Goal: Task Accomplishment & Management: Manage account settings

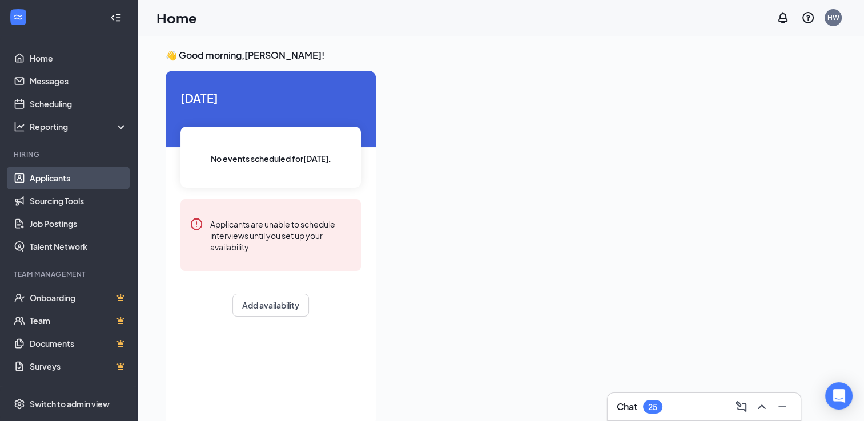
click at [59, 181] on link "Applicants" at bounding box center [79, 178] width 98 height 23
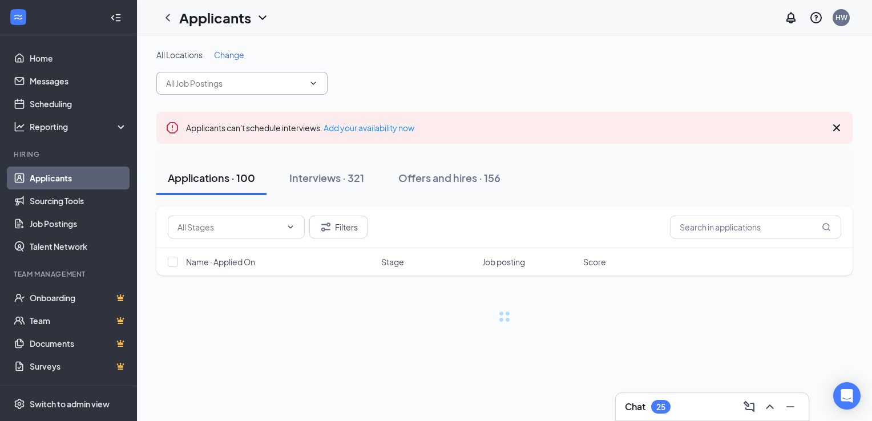
click at [313, 81] on icon "ChevronDown" at bounding box center [313, 83] width 9 height 9
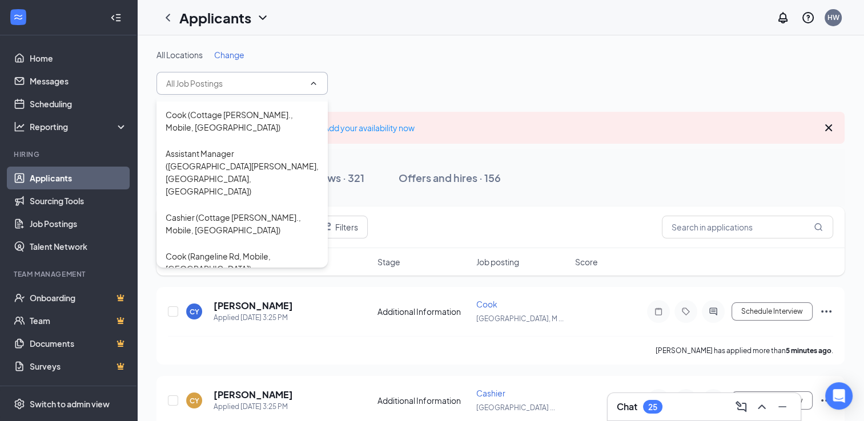
scroll to position [121, 0]
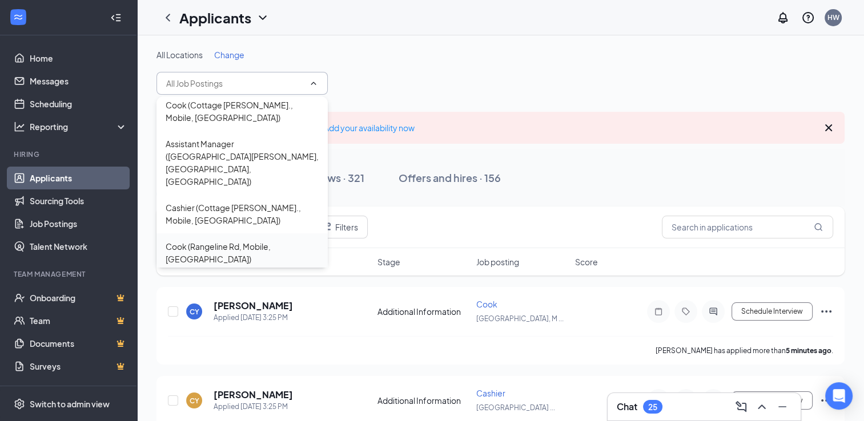
click at [253, 240] on div "Cook (Rangeline Rd, Mobile, [GEOGRAPHIC_DATA])" at bounding box center [242, 252] width 153 height 25
type input "Cook (Rangeline Rd, Mobile, [GEOGRAPHIC_DATA])"
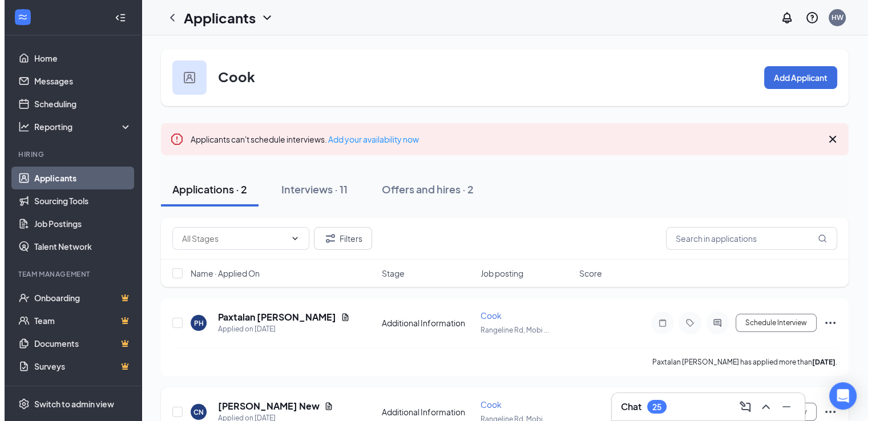
scroll to position [55, 0]
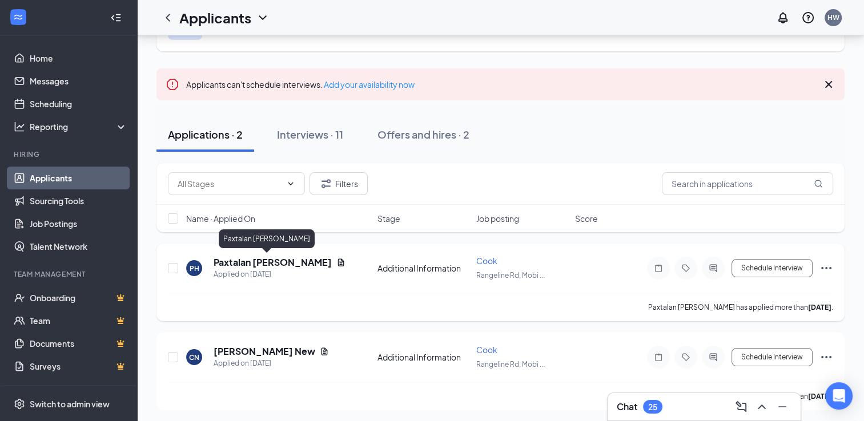
click at [263, 261] on h5 "Paxtalan [PERSON_NAME]" at bounding box center [272, 262] width 118 height 13
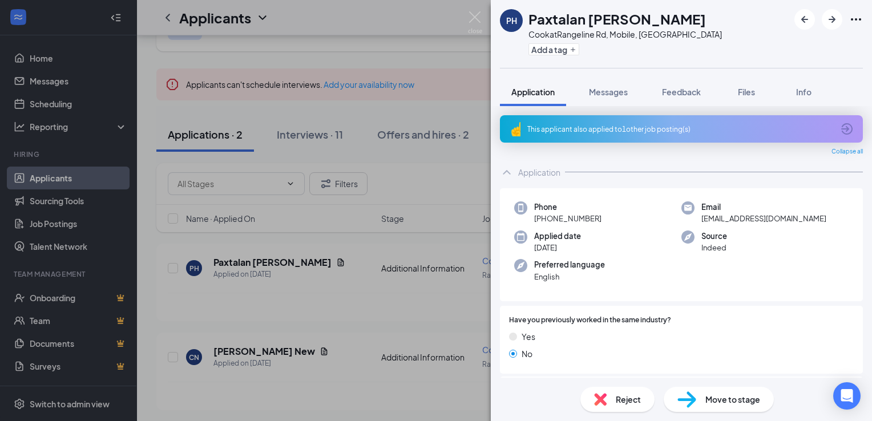
click at [629, 398] on span "Reject" at bounding box center [628, 399] width 25 height 13
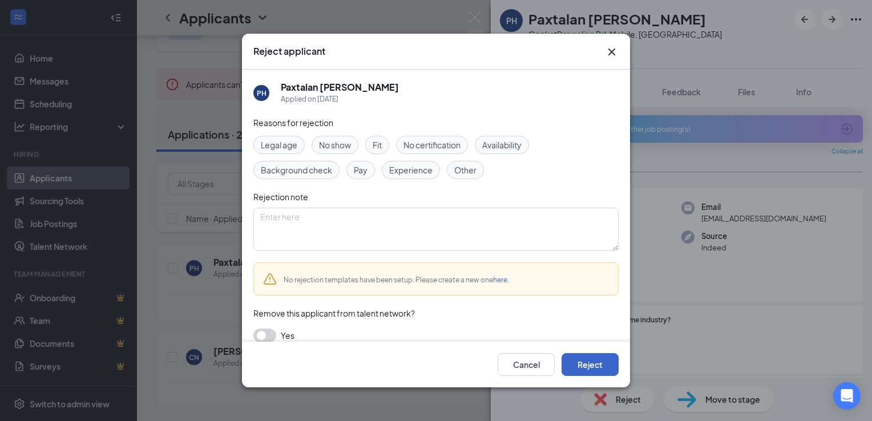
click at [598, 362] on button "Reject" at bounding box center [590, 364] width 57 height 23
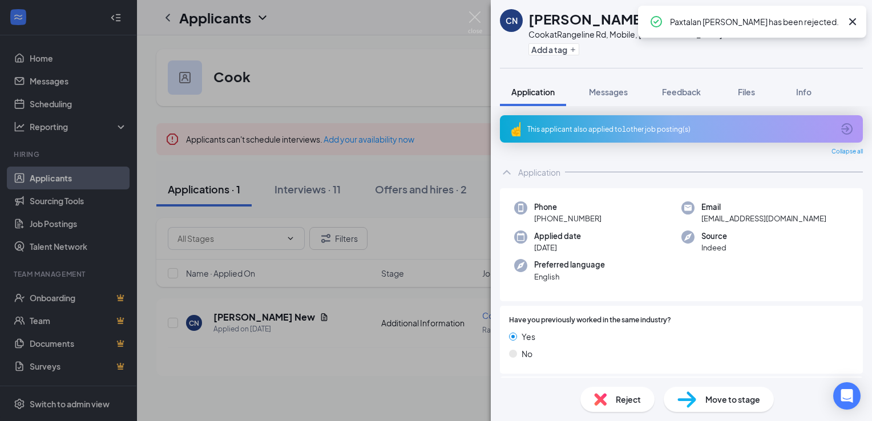
click at [629, 401] on span "Reject" at bounding box center [628, 399] width 25 height 13
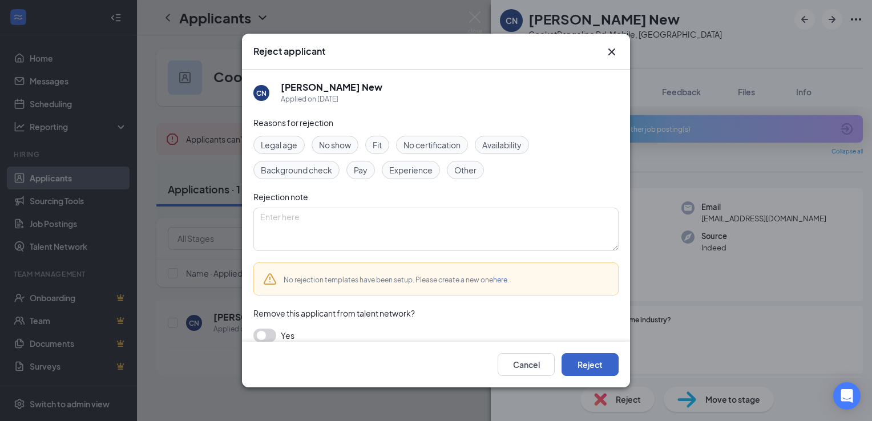
click at [595, 373] on button "Reject" at bounding box center [590, 364] width 57 height 23
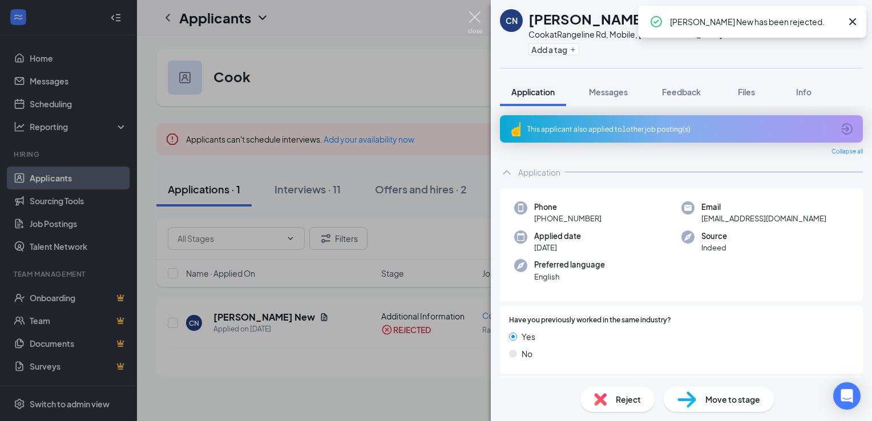
click at [475, 18] on img at bounding box center [475, 22] width 14 height 22
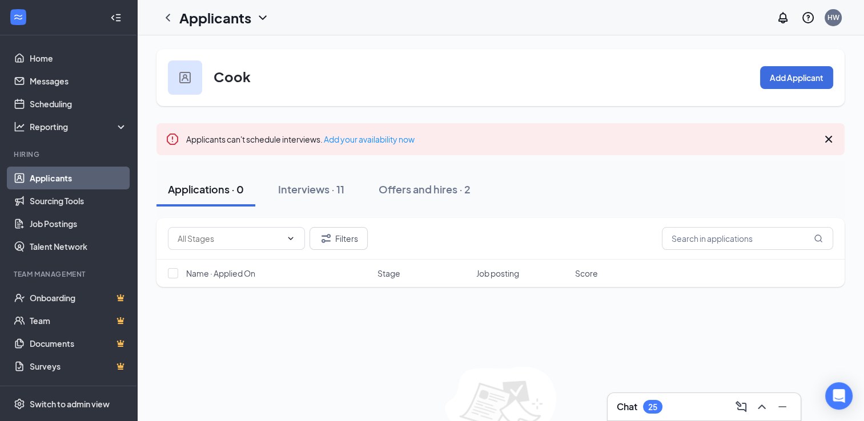
click at [261, 17] on icon "ChevronDown" at bounding box center [263, 18] width 14 height 14
click at [343, 76] on div "Cook Add Applicant" at bounding box center [500, 77] width 688 height 57
click at [167, 15] on icon "ChevronLeft" at bounding box center [168, 17] width 5 height 7
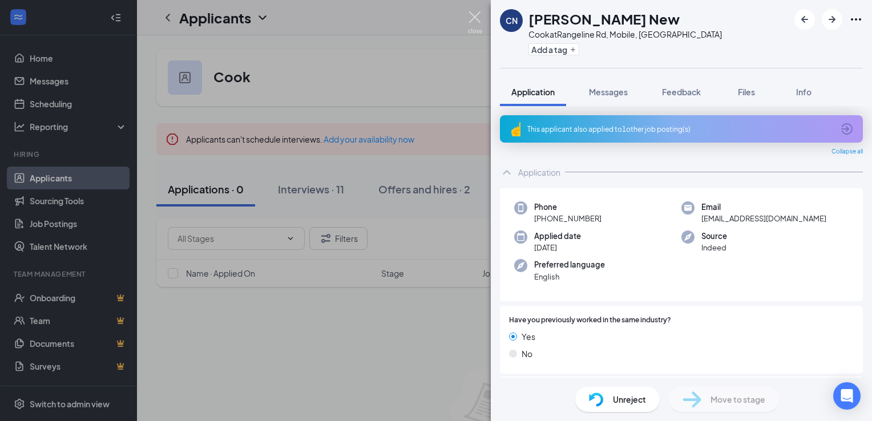
click at [473, 13] on img at bounding box center [475, 22] width 14 height 22
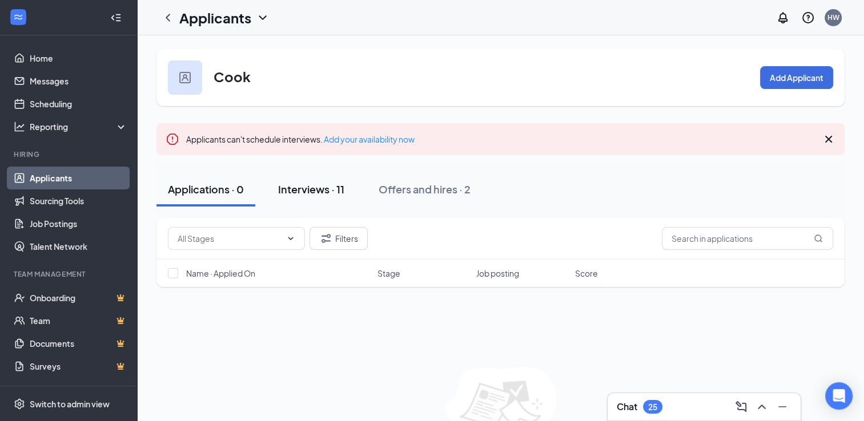
click at [331, 190] on div "Interviews · 11" at bounding box center [311, 189] width 66 height 14
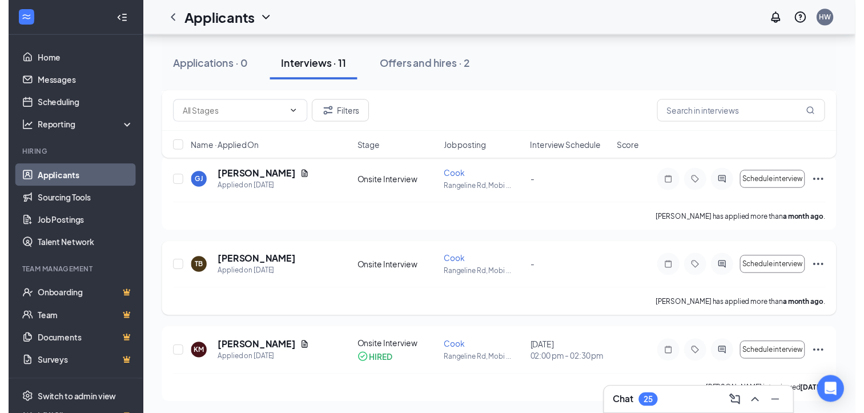
scroll to position [824, 0]
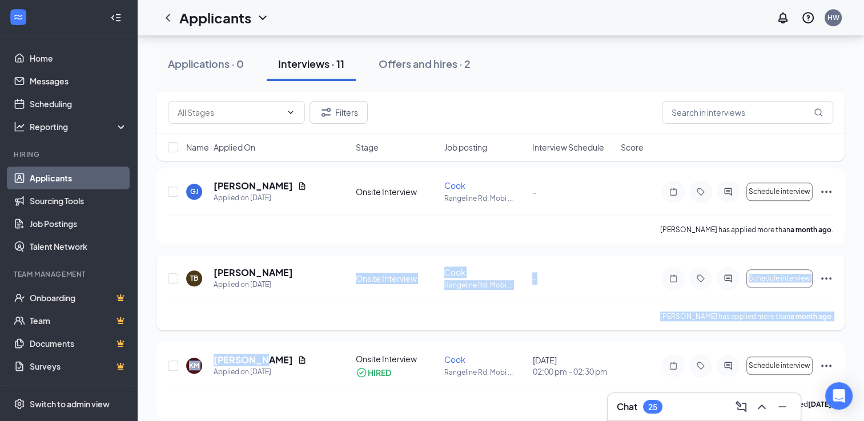
drag, startPoint x: 259, startPoint y: 360, endPoint x: 285, endPoint y: 293, distance: 71.2
drag, startPoint x: 285, startPoint y: 293, endPoint x: 315, endPoint y: 328, distance: 45.0
click at [315, 328] on div "[PERSON_NAME] has applied more than a month ago ." at bounding box center [500, 316] width 665 height 29
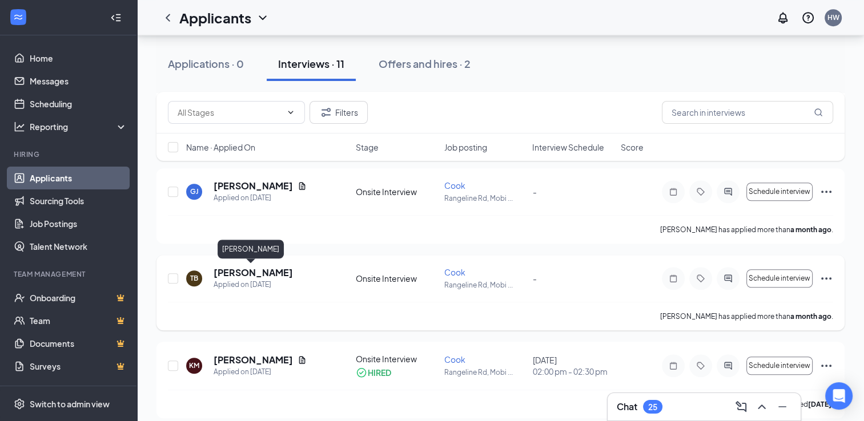
click at [249, 274] on h5 "[PERSON_NAME]" at bounding box center [252, 273] width 79 height 13
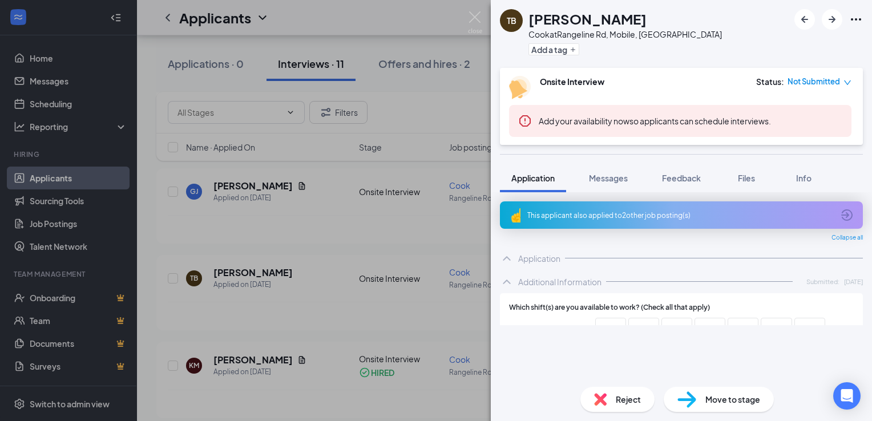
click at [630, 402] on span "Reject" at bounding box center [628, 399] width 25 height 13
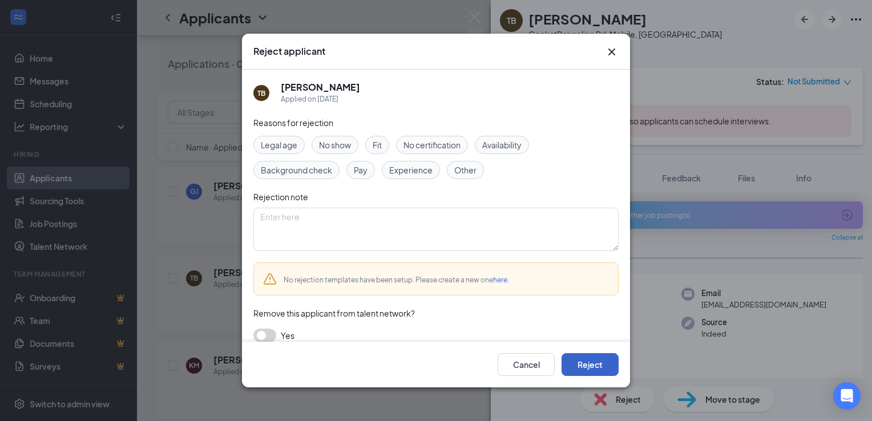
click at [594, 366] on button "Reject" at bounding box center [590, 364] width 57 height 23
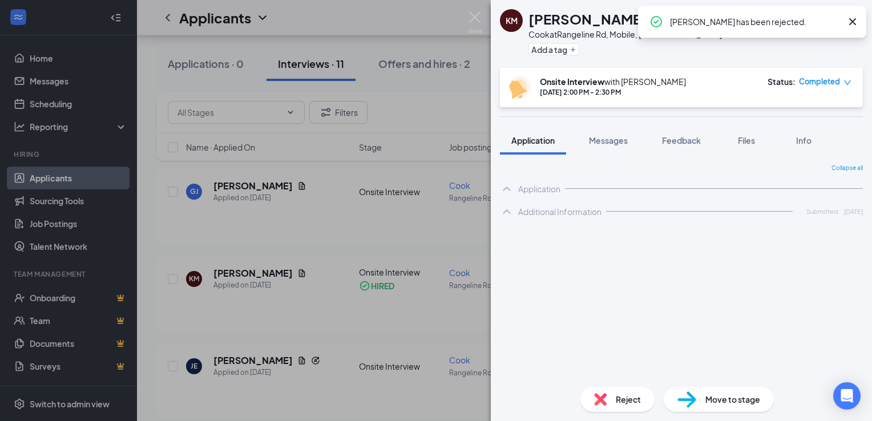
click at [627, 404] on span "Reject" at bounding box center [628, 399] width 25 height 13
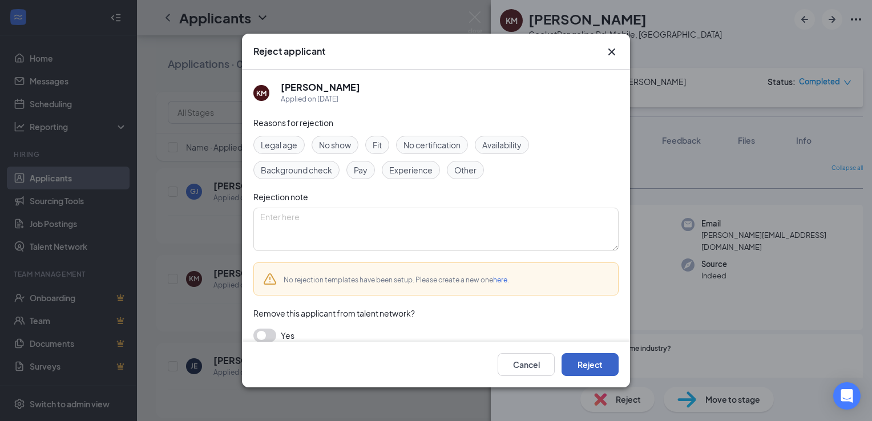
click at [591, 366] on button "Reject" at bounding box center [590, 364] width 57 height 23
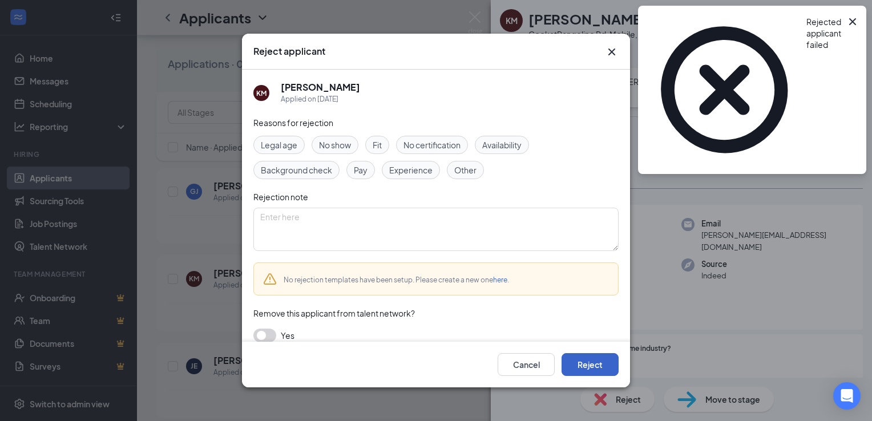
click at [592, 362] on button "Reject" at bounding box center [590, 364] width 57 height 23
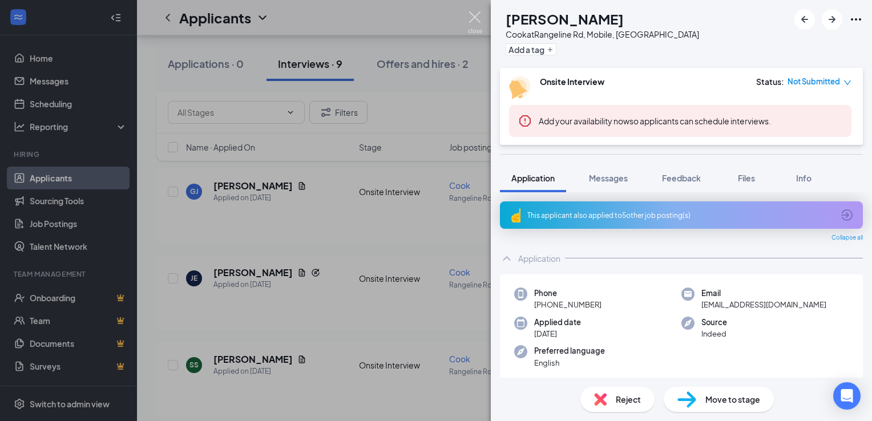
click at [477, 21] on img at bounding box center [475, 22] width 14 height 22
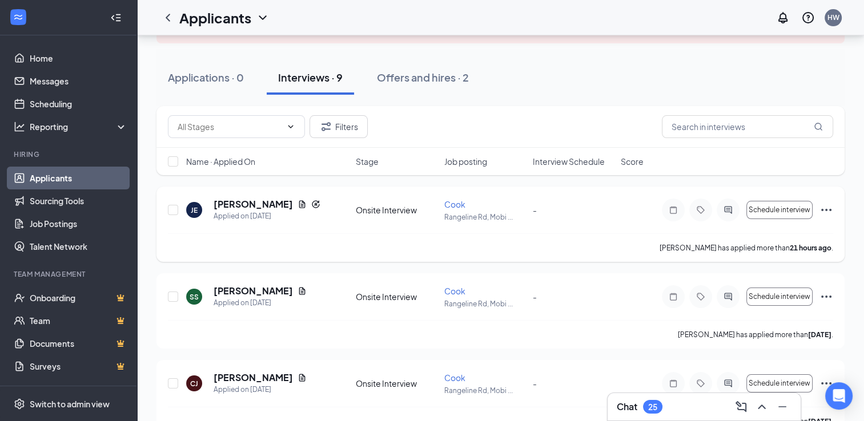
scroll to position [115, 0]
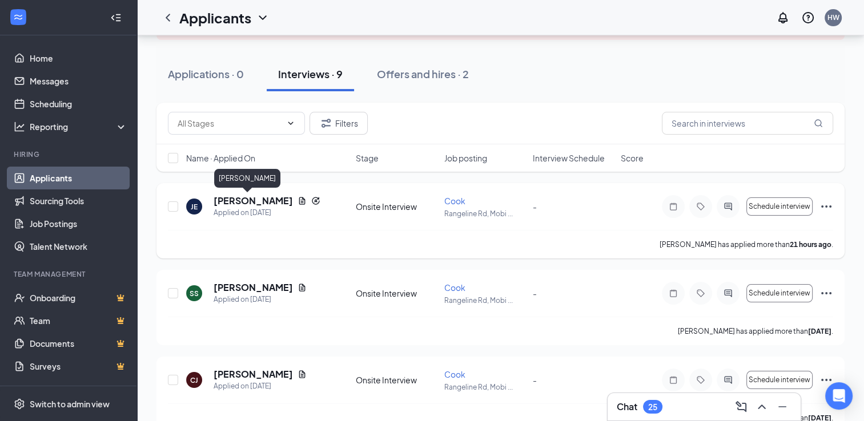
click at [231, 198] on h5 "[PERSON_NAME]" at bounding box center [252, 201] width 79 height 13
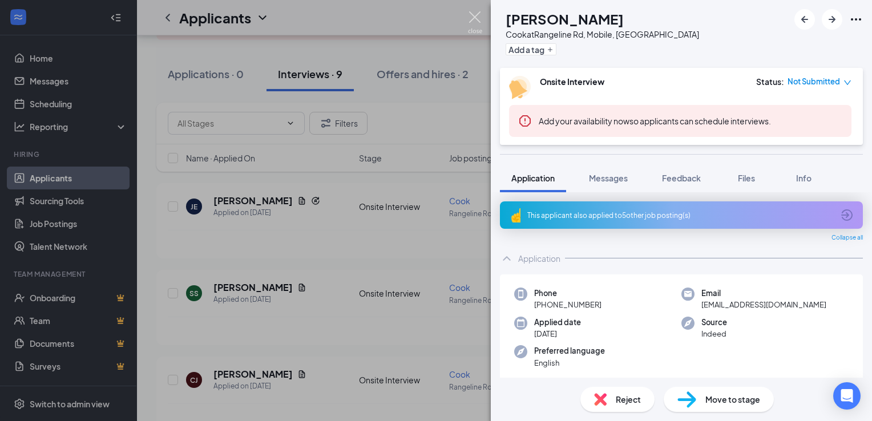
click at [468, 13] on img at bounding box center [475, 22] width 14 height 22
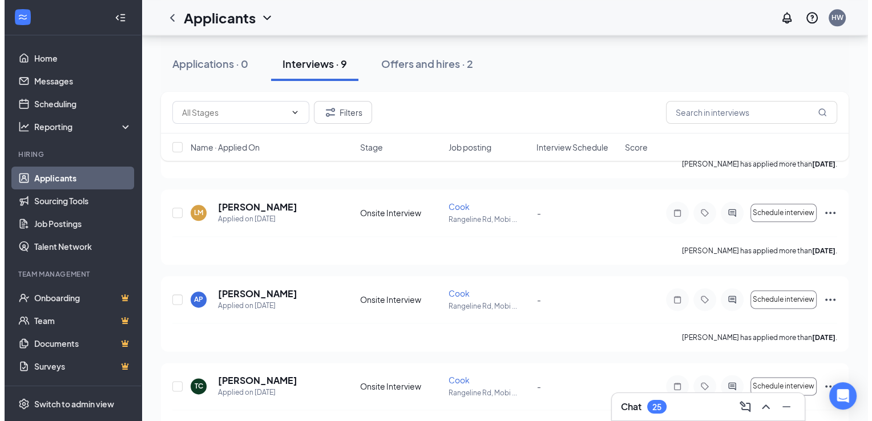
scroll to position [1439, 0]
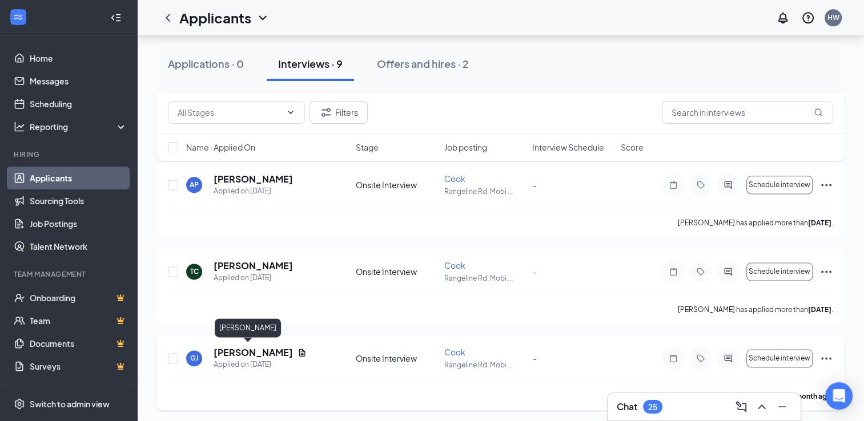
click at [251, 348] on h5 "[PERSON_NAME]" at bounding box center [252, 353] width 79 height 13
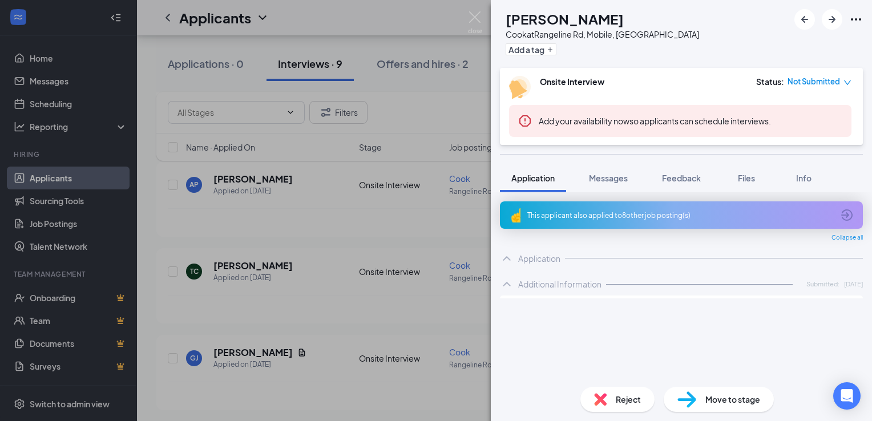
click at [623, 397] on span "Reject" at bounding box center [628, 399] width 25 height 13
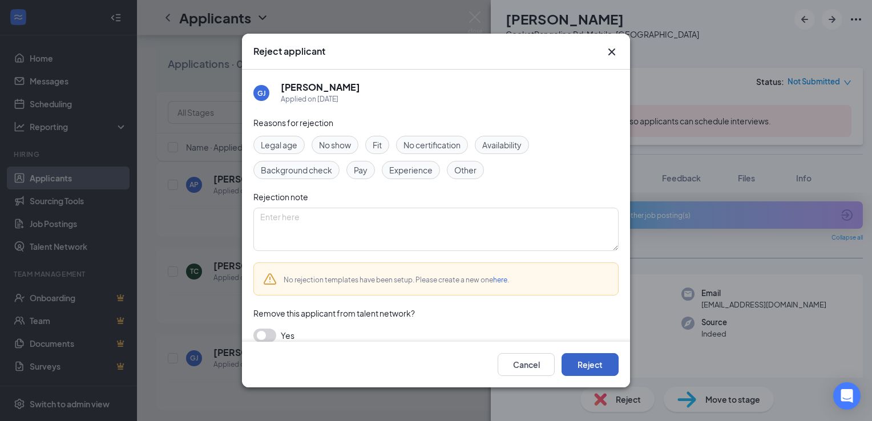
click at [589, 365] on button "Reject" at bounding box center [590, 364] width 57 height 23
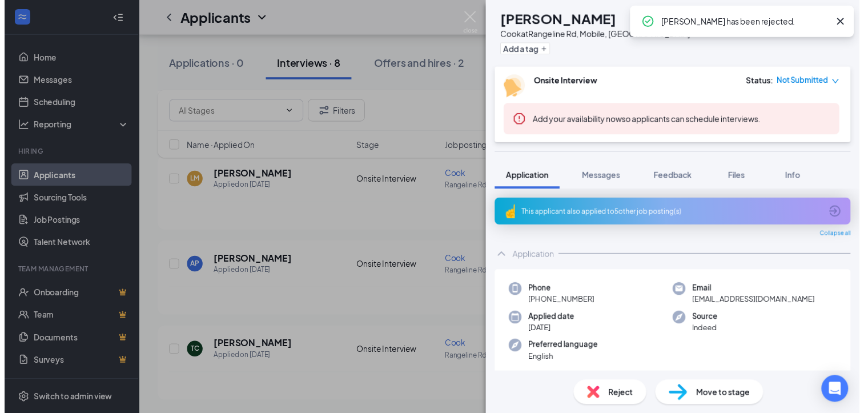
scroll to position [1266, 0]
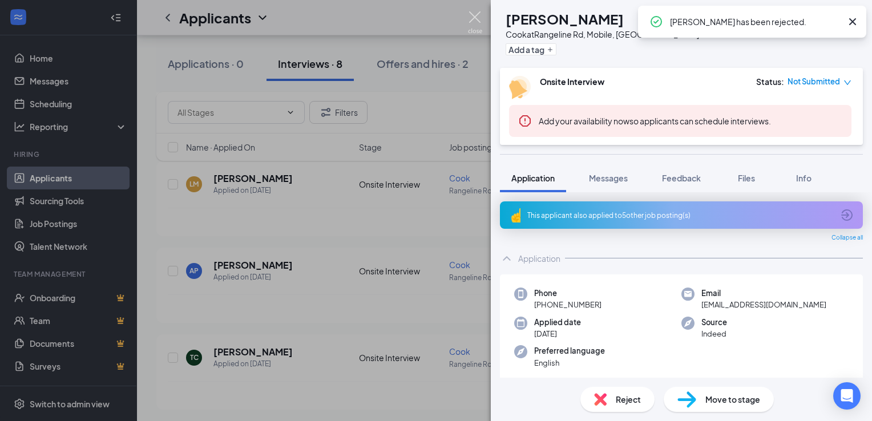
click at [471, 17] on img at bounding box center [475, 22] width 14 height 22
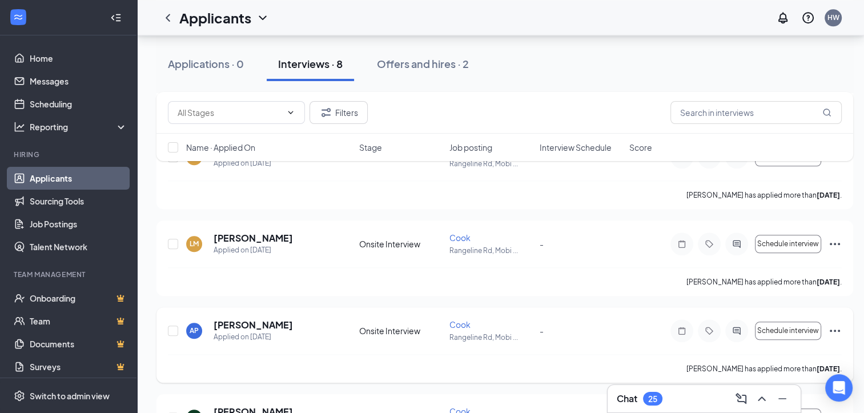
scroll to position [1274, 0]
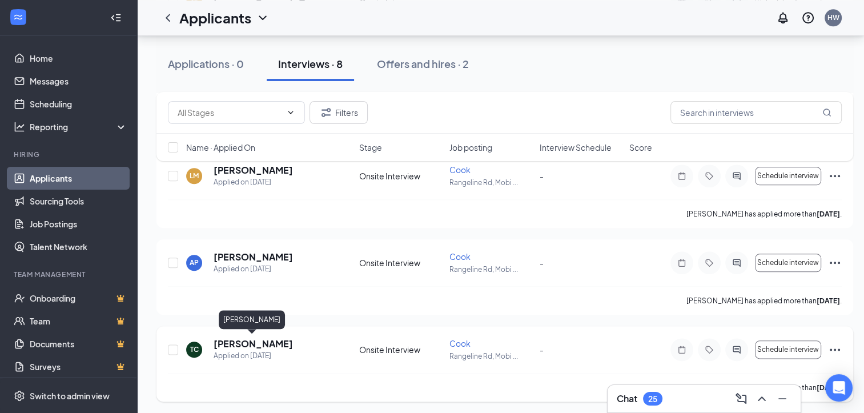
click at [246, 340] on h5 "[PERSON_NAME]" at bounding box center [252, 343] width 79 height 13
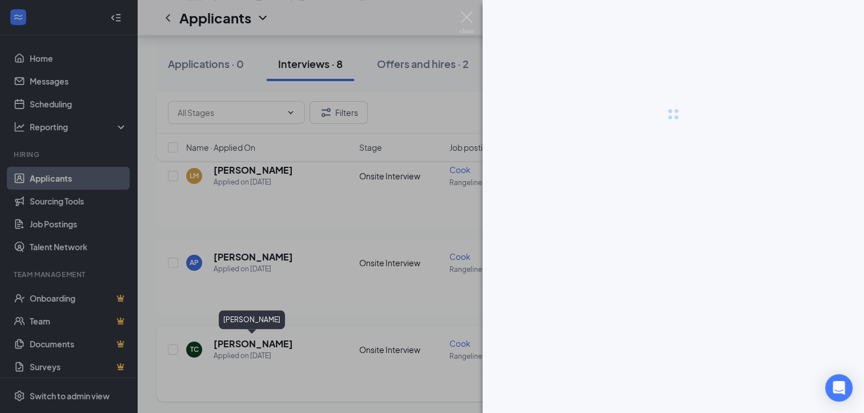
scroll to position [1266, 0]
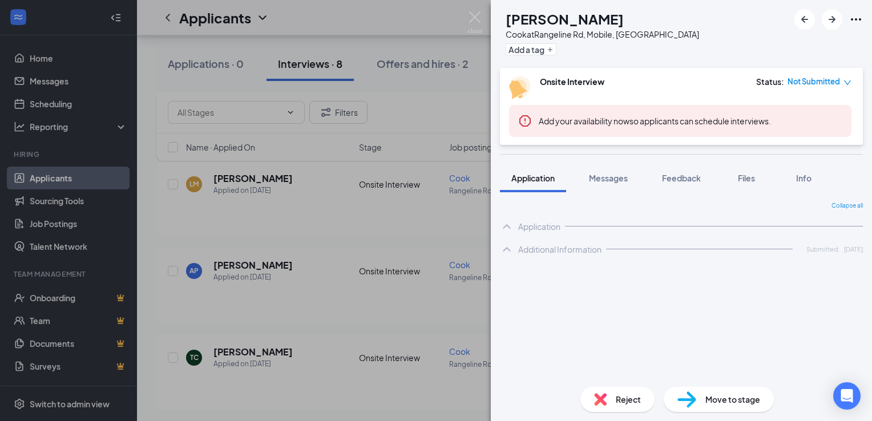
click at [619, 397] on span "Reject" at bounding box center [628, 399] width 25 height 13
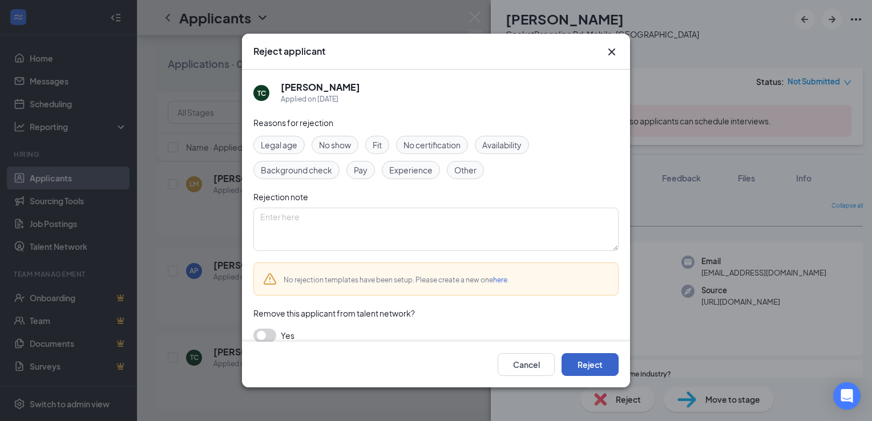
click at [594, 356] on button "Reject" at bounding box center [590, 364] width 57 height 23
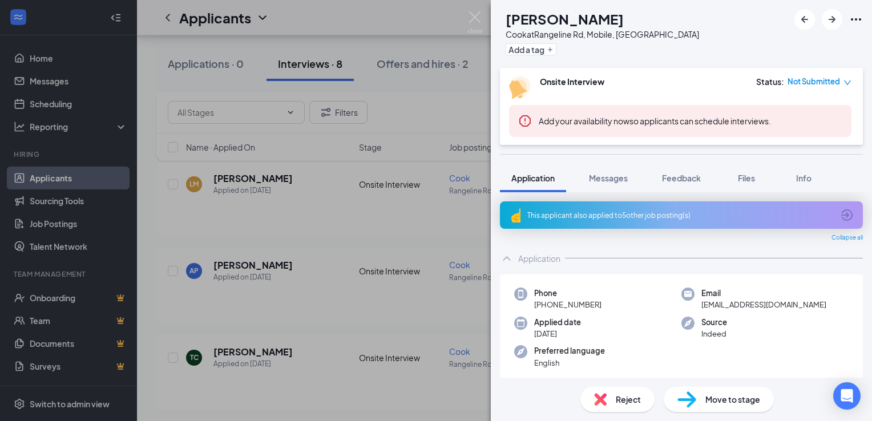
click at [474, 14] on img at bounding box center [475, 22] width 14 height 22
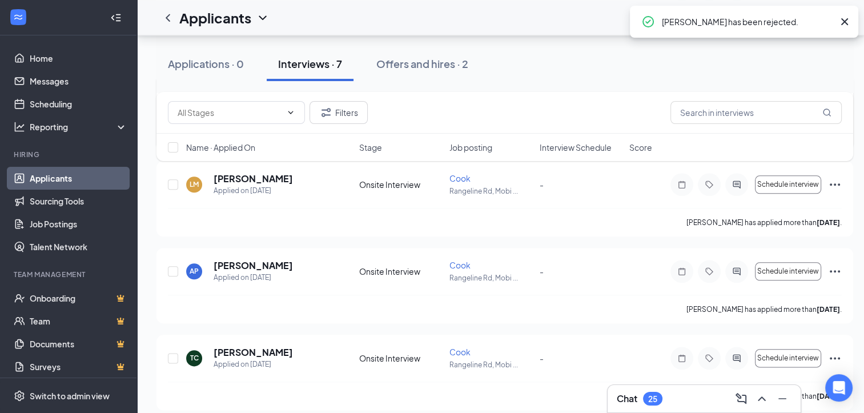
scroll to position [1101, 0]
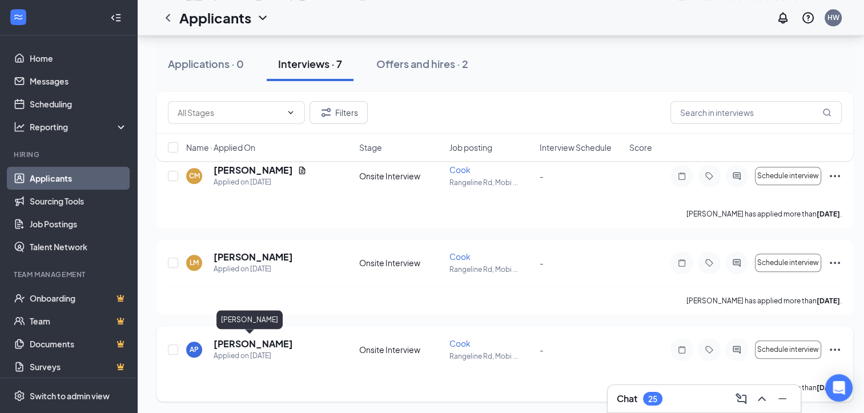
click at [251, 340] on h5 "[PERSON_NAME]" at bounding box center [252, 343] width 79 height 13
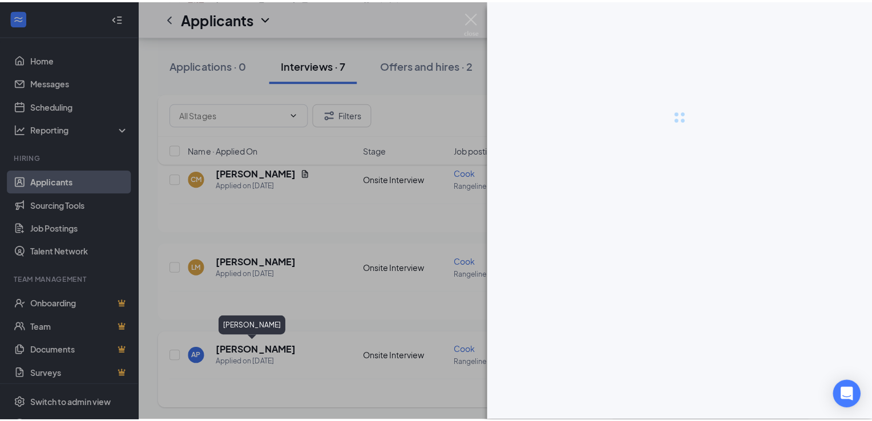
scroll to position [1092, 0]
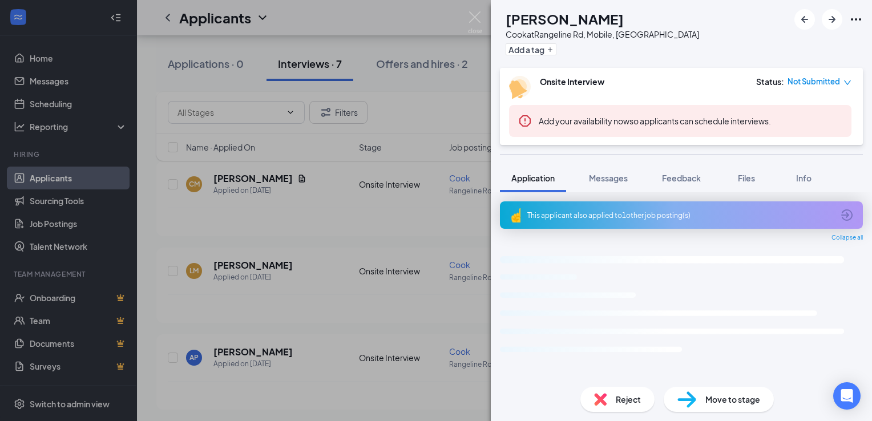
click at [623, 400] on span "Reject" at bounding box center [628, 399] width 25 height 13
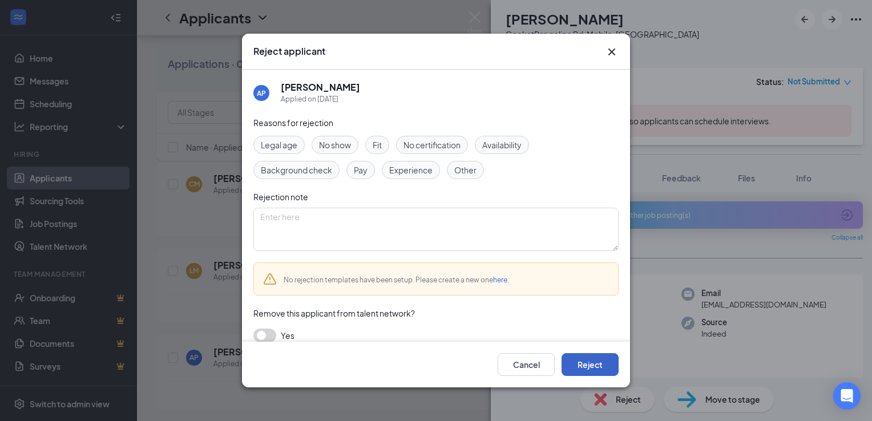
click at [599, 362] on button "Reject" at bounding box center [590, 364] width 57 height 23
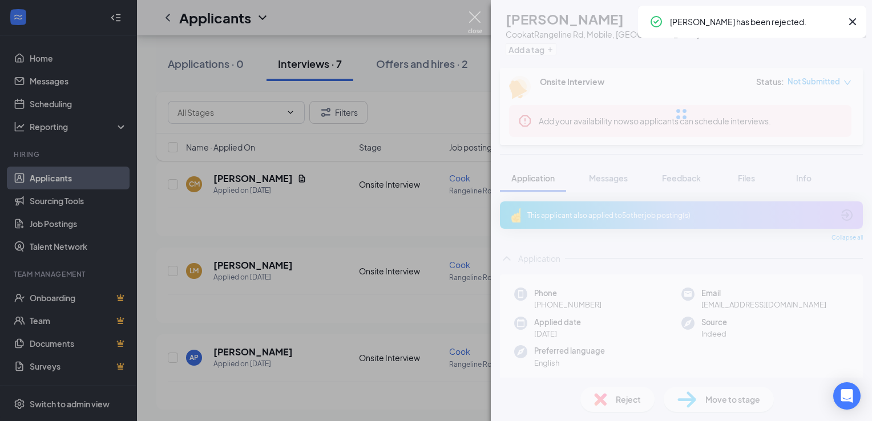
click at [480, 22] on img at bounding box center [475, 22] width 14 height 22
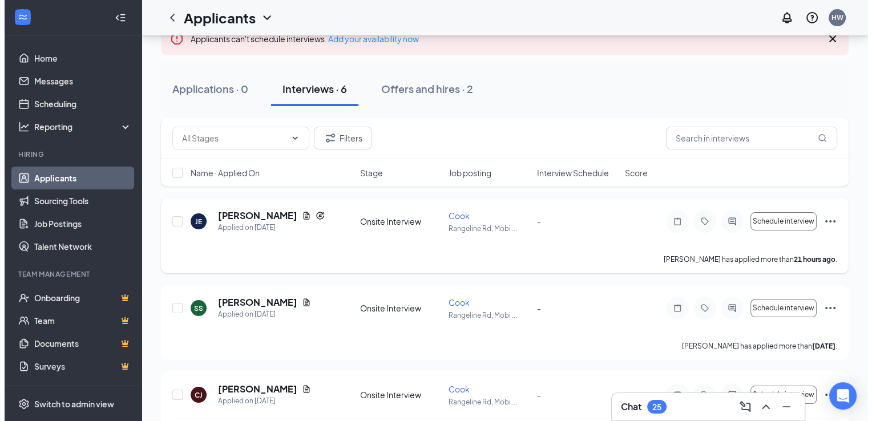
scroll to position [98, 0]
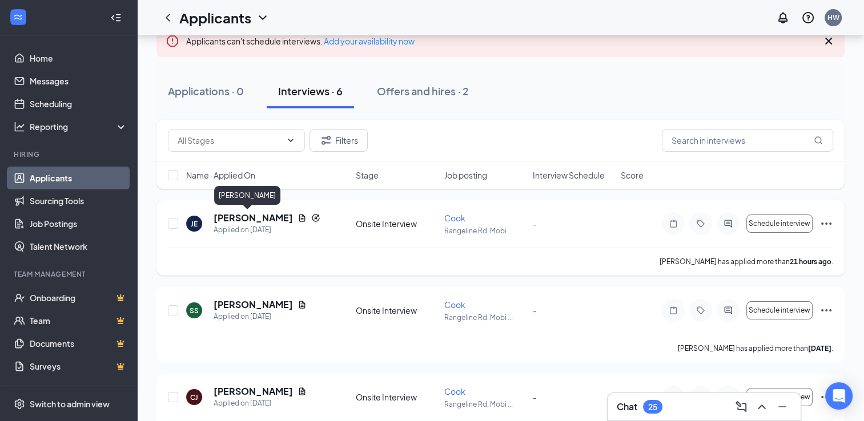
click at [235, 217] on h5 "[PERSON_NAME]" at bounding box center [252, 218] width 79 height 13
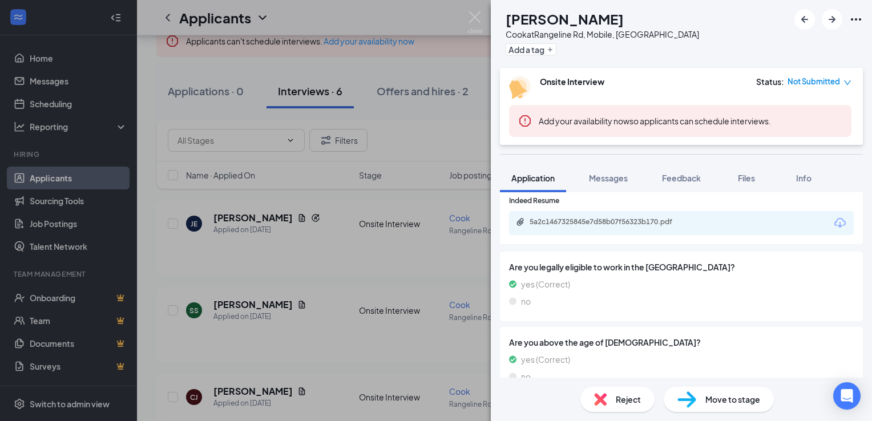
scroll to position [353, 0]
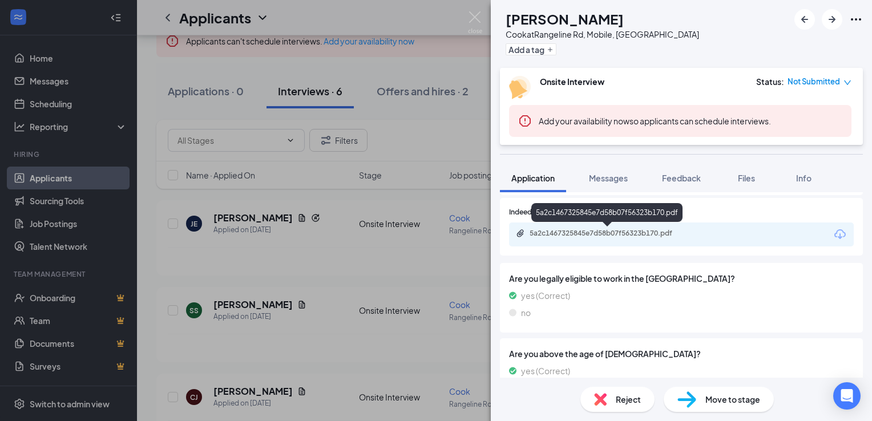
click at [639, 232] on div "5a2c1467325845e7d58b07f56323b170.pdf" at bounding box center [610, 233] width 160 height 9
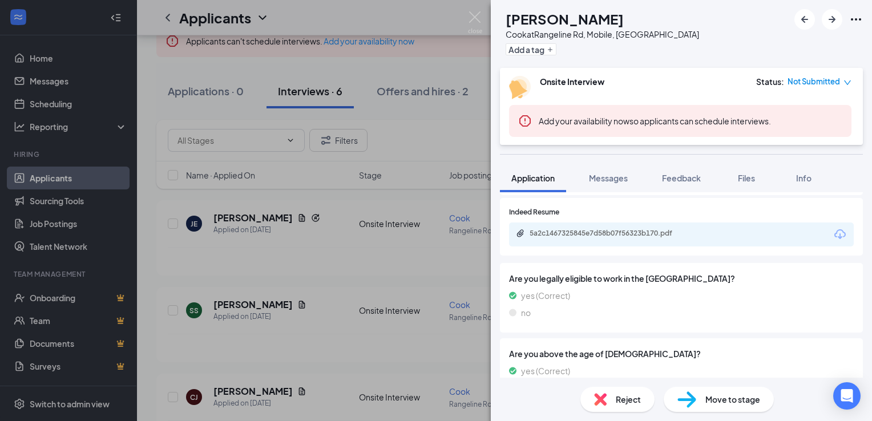
click at [630, 402] on span "Reject" at bounding box center [628, 399] width 25 height 13
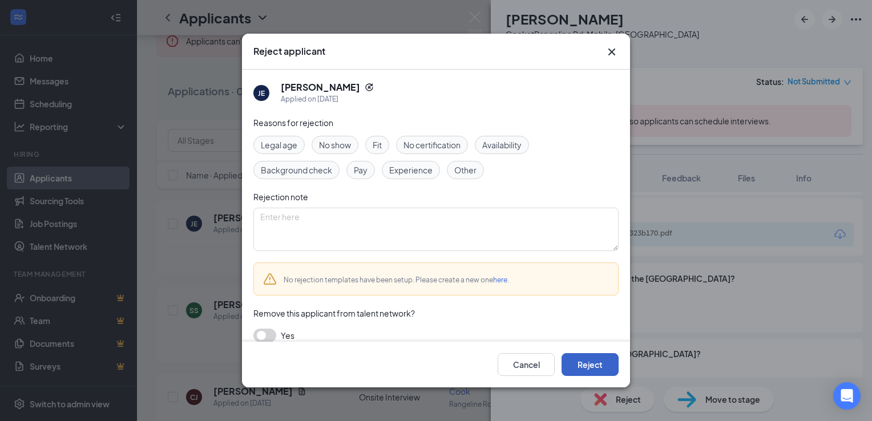
click at [589, 371] on button "Reject" at bounding box center [590, 364] width 57 height 23
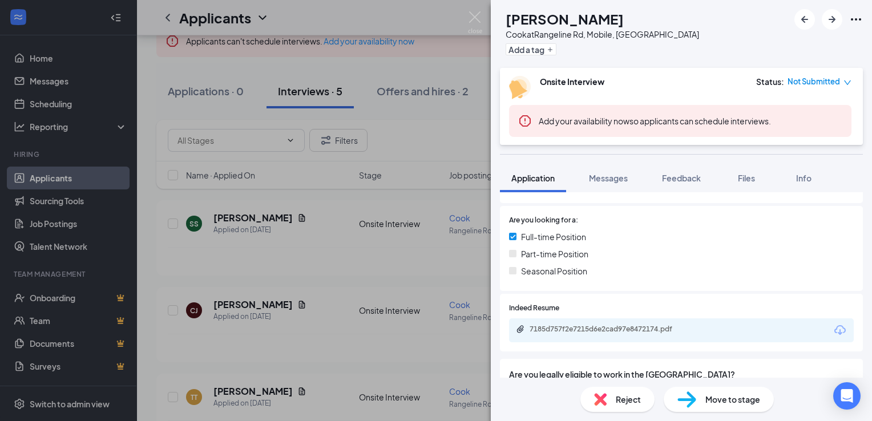
scroll to position [258, 0]
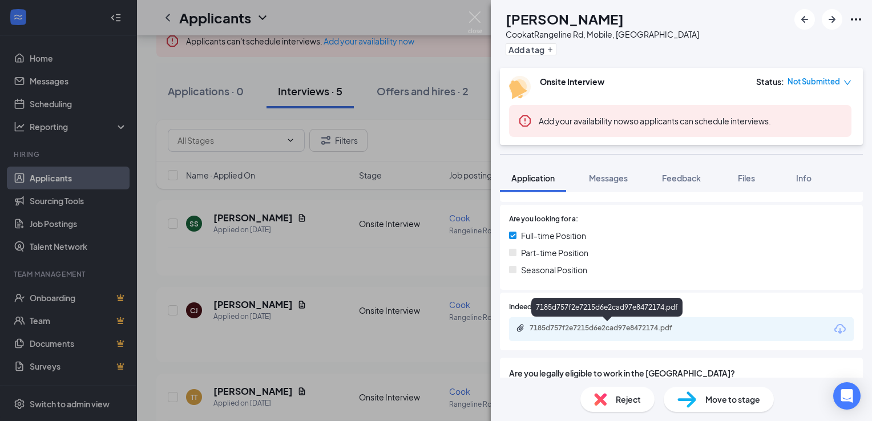
click at [632, 328] on div "7185d757f2e7215d6e2cad97e8472174.pdf" at bounding box center [610, 328] width 160 height 9
click at [827, 19] on icon "ArrowRight" at bounding box center [832, 20] width 14 height 14
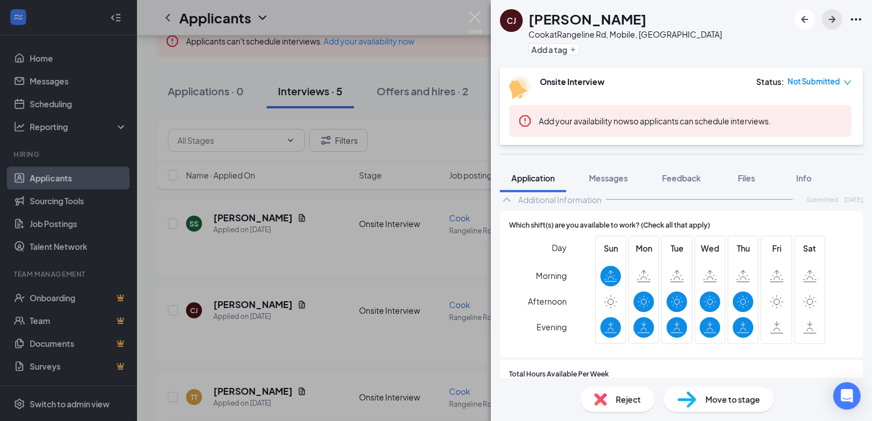
scroll to position [573, 0]
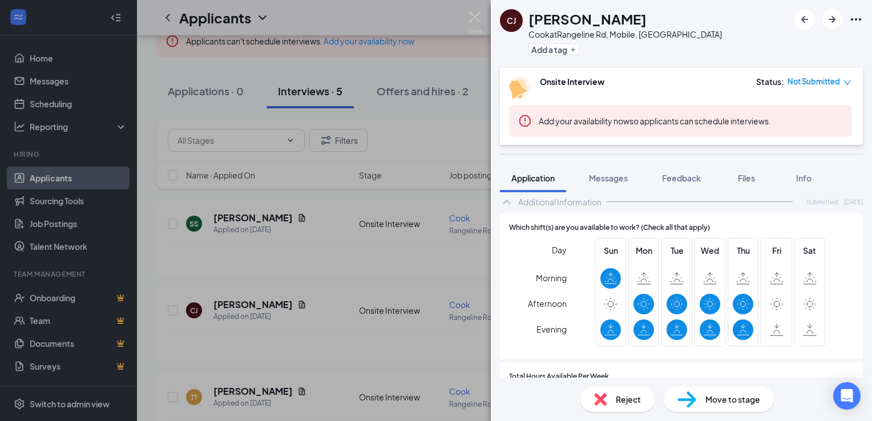
click at [625, 405] on span "Reject" at bounding box center [628, 399] width 25 height 13
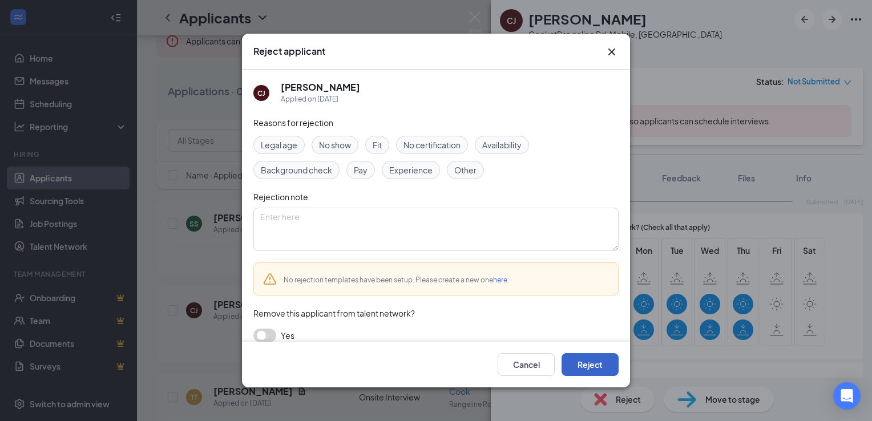
click at [601, 371] on button "Reject" at bounding box center [590, 364] width 57 height 23
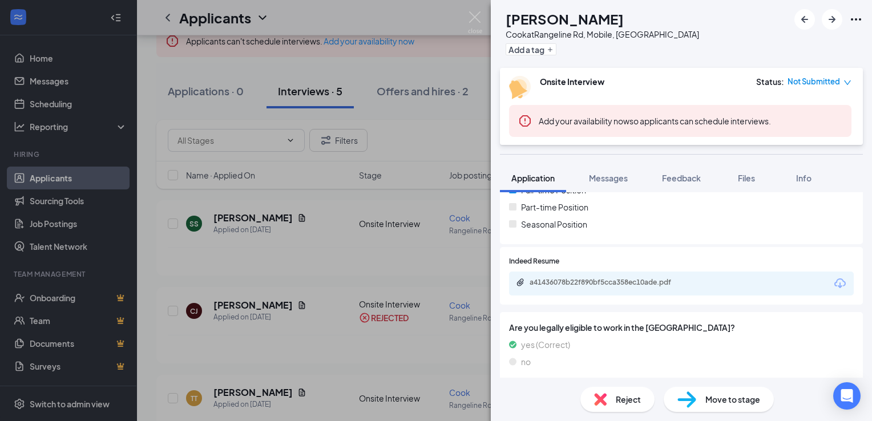
scroll to position [271, 0]
click at [606, 271] on div "a41436078b22f890bf5cca358ec10ade.pdf" at bounding box center [608, 262] width 150 height 19
click at [611, 287] on div "a41436078b22f890bf5cca358ec10ade.pdf" at bounding box center [610, 283] width 160 height 9
click at [607, 398] on div "Reject" at bounding box center [618, 399] width 74 height 25
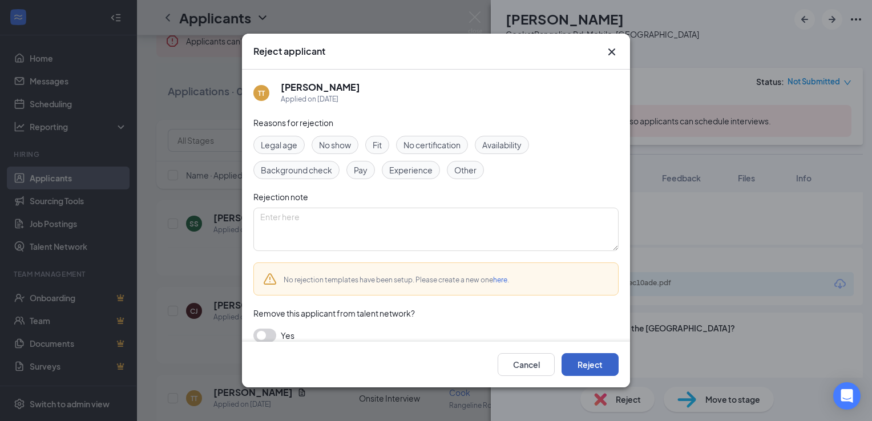
click at [603, 361] on button "Reject" at bounding box center [590, 364] width 57 height 23
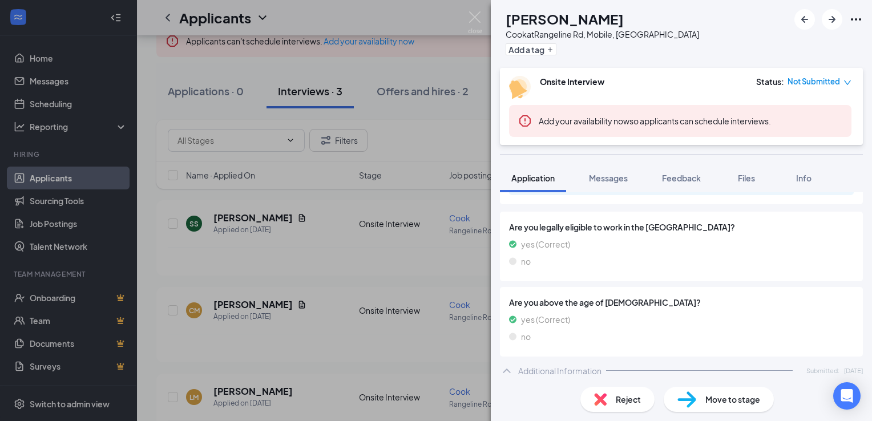
scroll to position [248, 0]
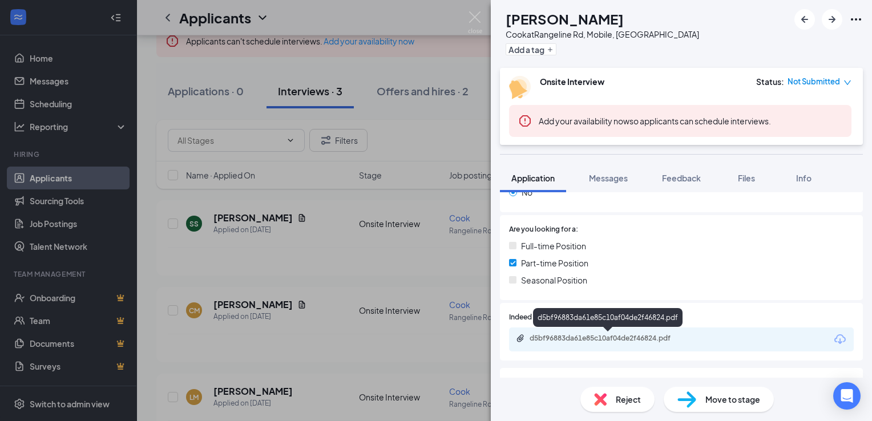
click at [594, 341] on div "d5bf96883da61e85c10af04de2f46824.pdf" at bounding box center [610, 338] width 160 height 9
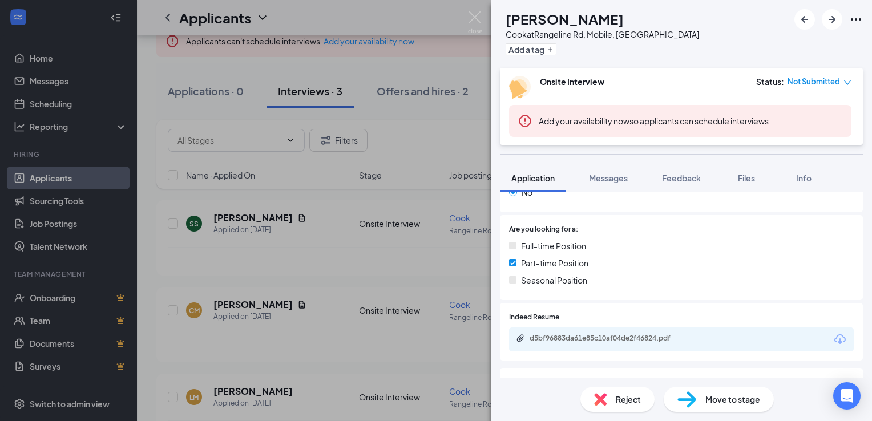
click at [623, 410] on div "Reject" at bounding box center [618, 399] width 74 height 25
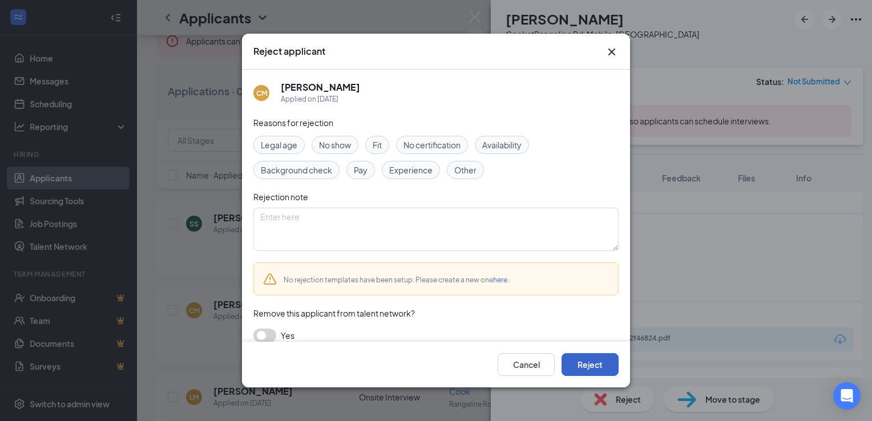
click at [593, 360] on button "Reject" at bounding box center [590, 364] width 57 height 23
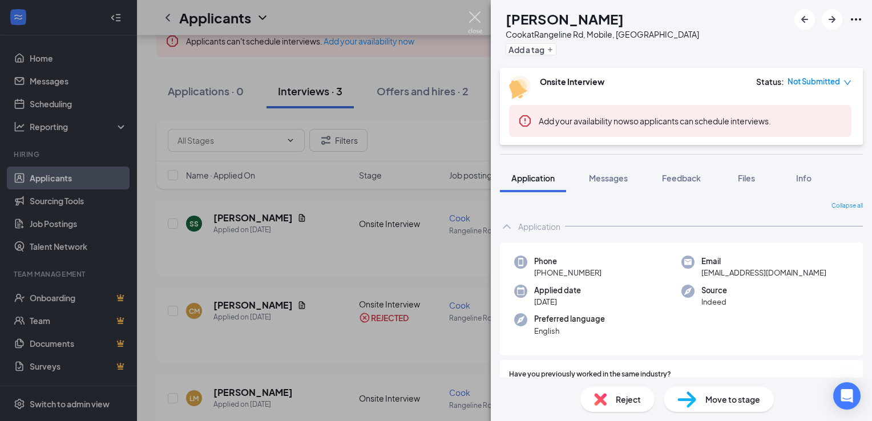
click at [475, 23] on img at bounding box center [475, 22] width 14 height 22
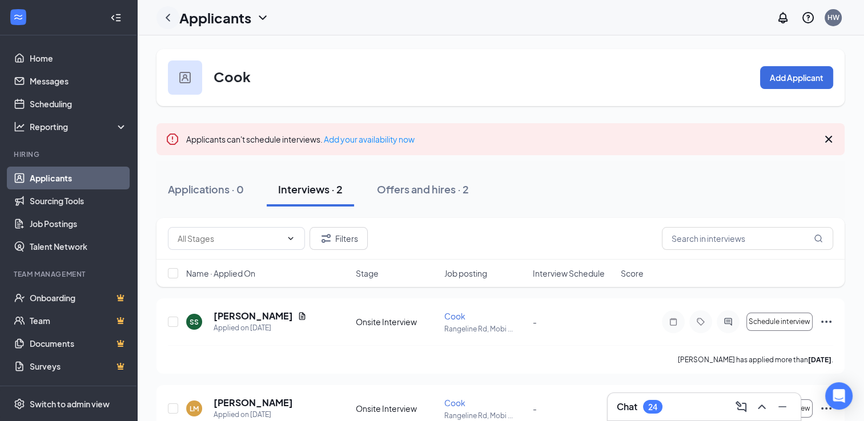
click at [168, 18] on icon "ChevronLeft" at bounding box center [168, 17] width 5 height 7
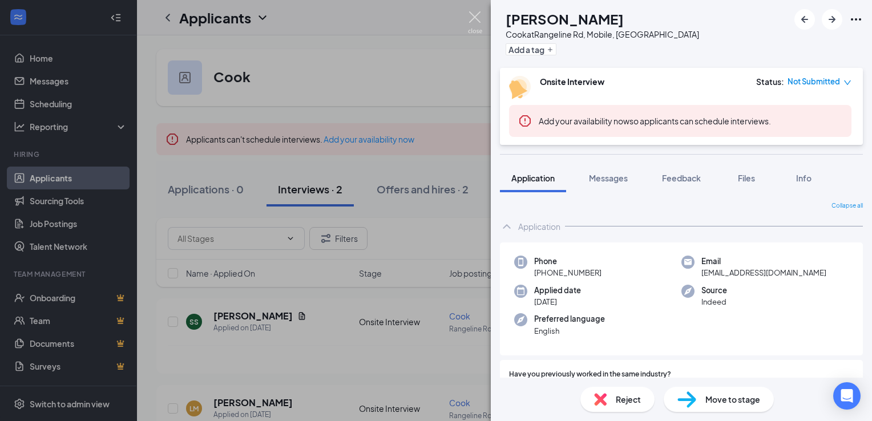
click at [476, 18] on img at bounding box center [475, 22] width 14 height 22
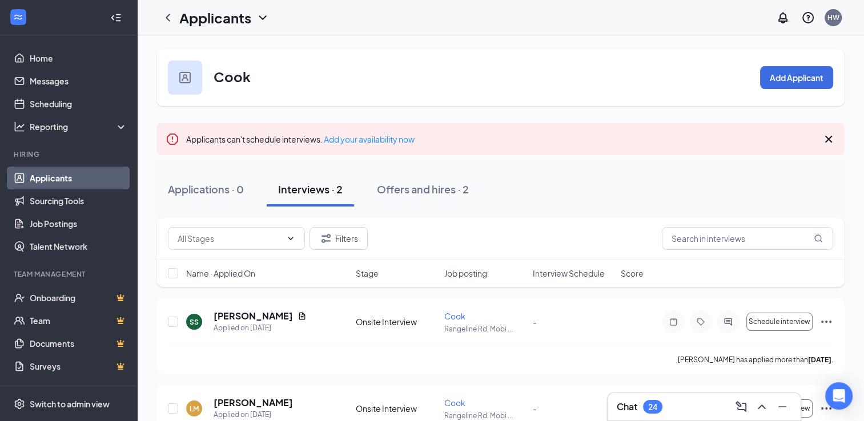
click at [54, 176] on link "Applicants" at bounding box center [79, 178] width 98 height 23
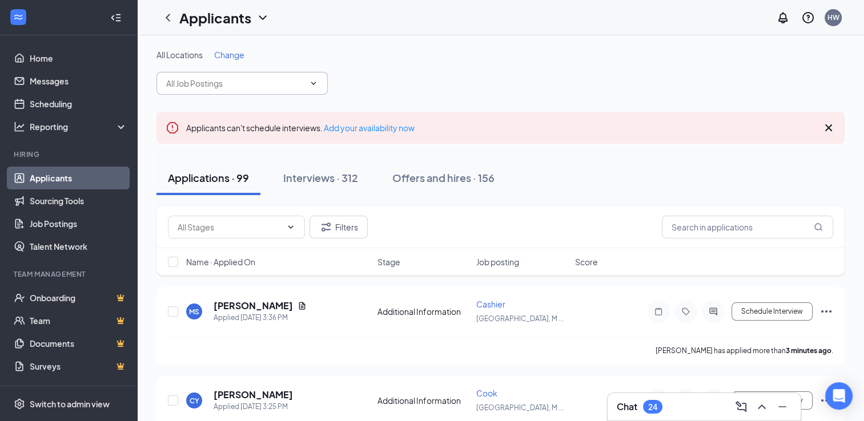
click at [312, 79] on icon "ChevronDown" at bounding box center [313, 83] width 9 height 9
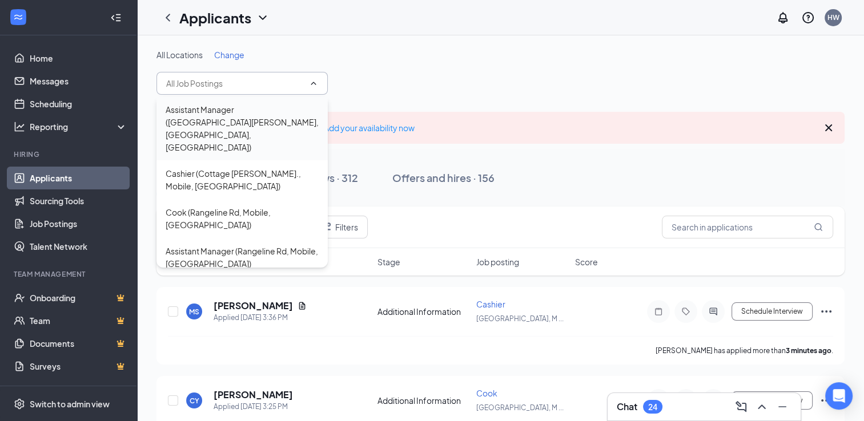
scroll to position [155, 0]
click at [252, 277] on div "Cashier (Rangeline Rd, Mobile, [GEOGRAPHIC_DATA])" at bounding box center [241, 296] width 171 height 39
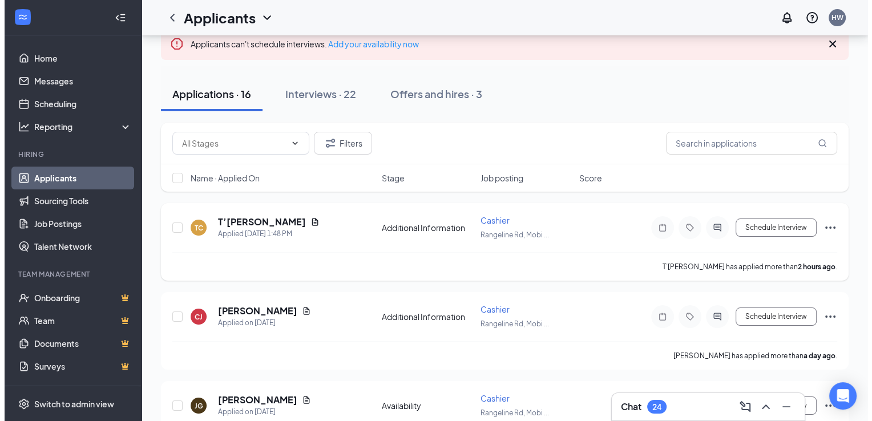
scroll to position [98, 0]
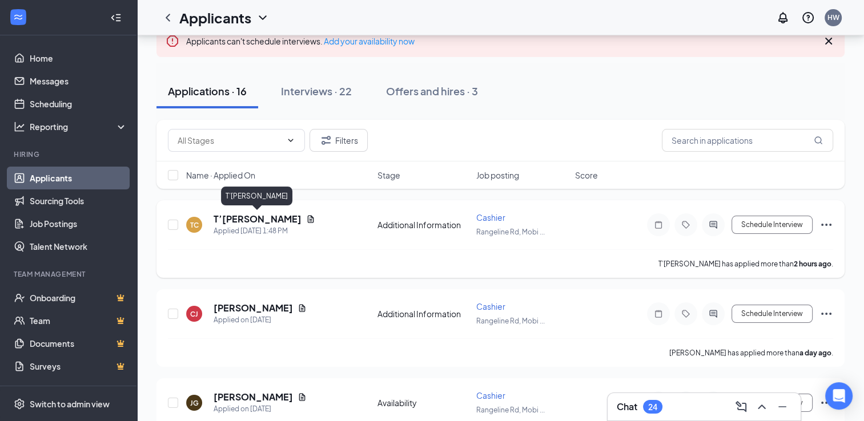
click at [261, 215] on h5 "T’[PERSON_NAME]" at bounding box center [257, 219] width 88 height 13
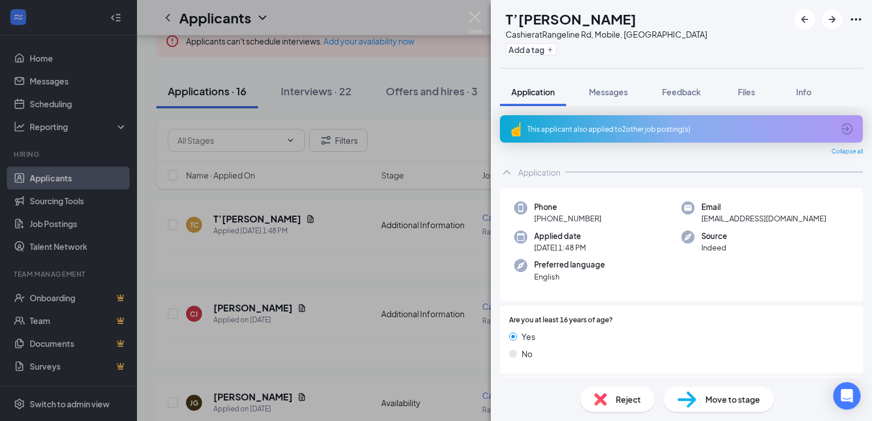
scroll to position [159, 0]
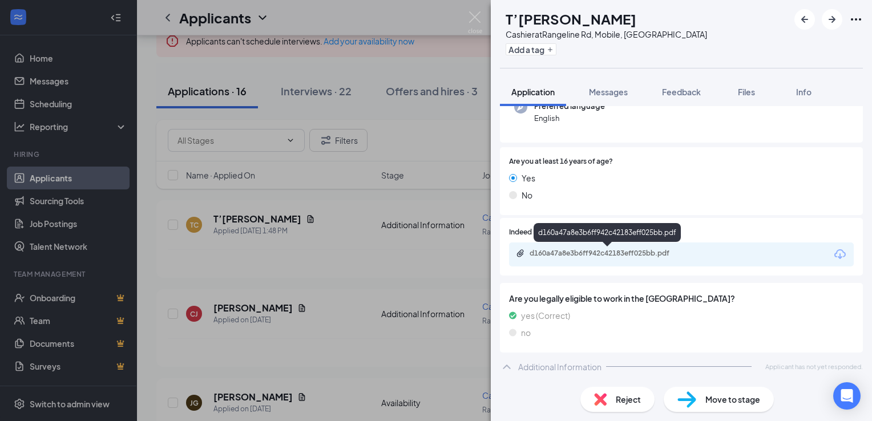
click at [633, 251] on div "d160a47a8e3b6ff942c42183eff025bb.pdf" at bounding box center [610, 253] width 160 height 9
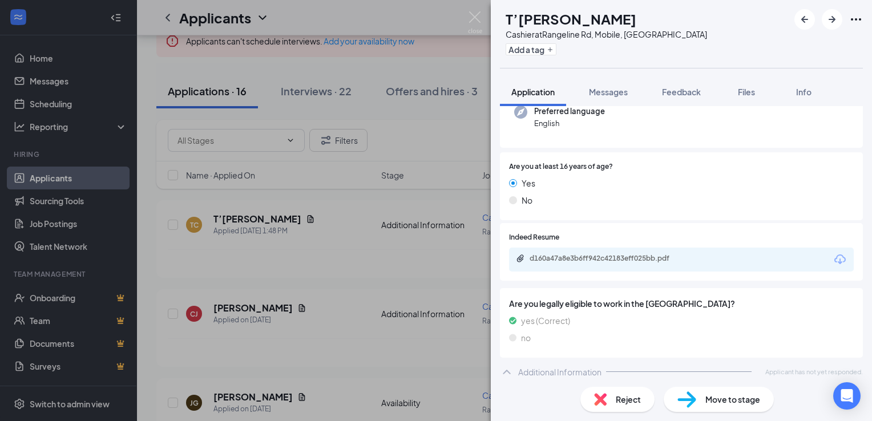
click at [634, 392] on div "Reject" at bounding box center [618, 399] width 74 height 25
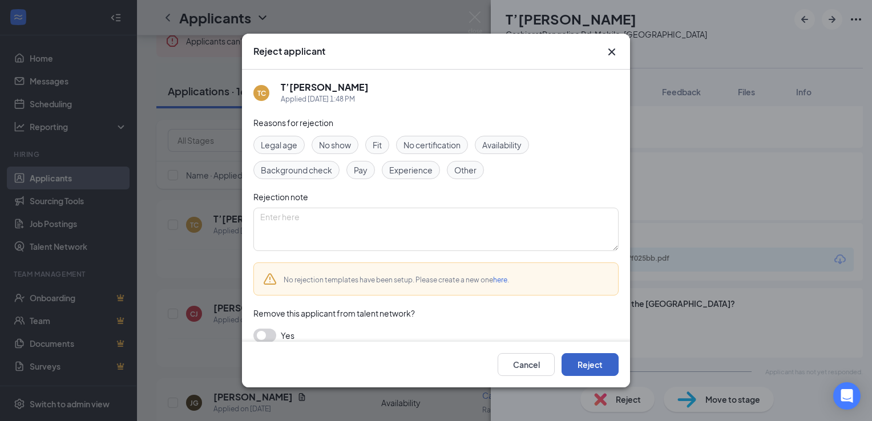
click at [591, 362] on button "Reject" at bounding box center [590, 364] width 57 height 23
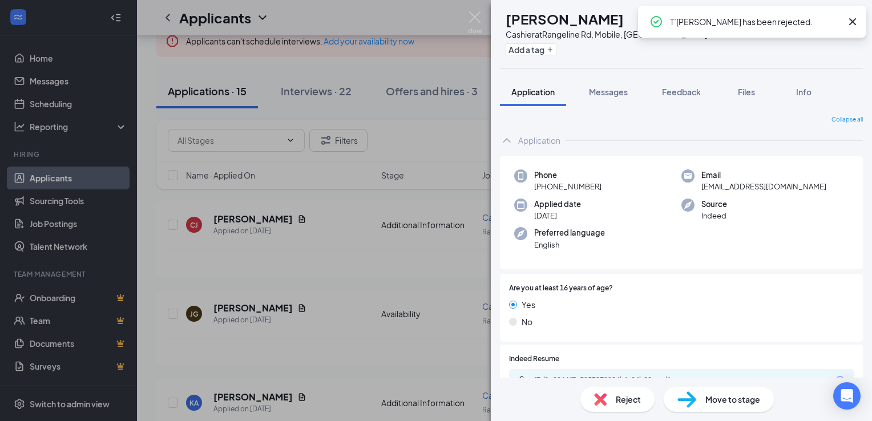
click at [473, 10] on div "[PERSON_NAME] Cashier at Rangeline Rd, Mobile, AL Add a tag Application Message…" at bounding box center [436, 210] width 872 height 421
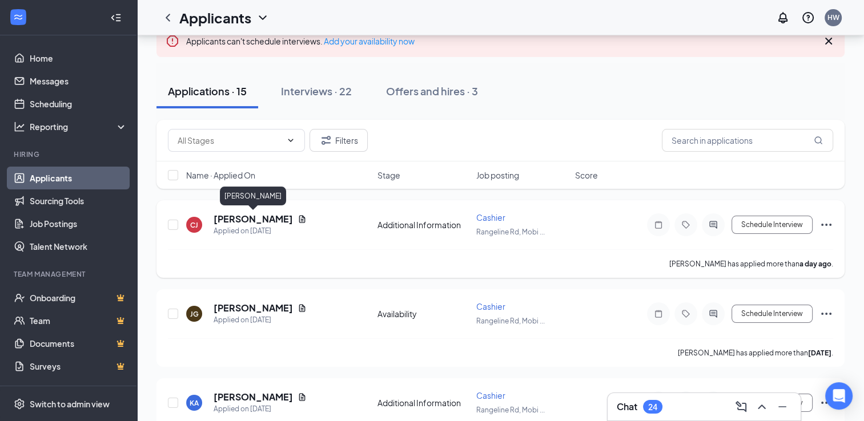
click at [267, 221] on h5 "[PERSON_NAME]" at bounding box center [252, 219] width 79 height 13
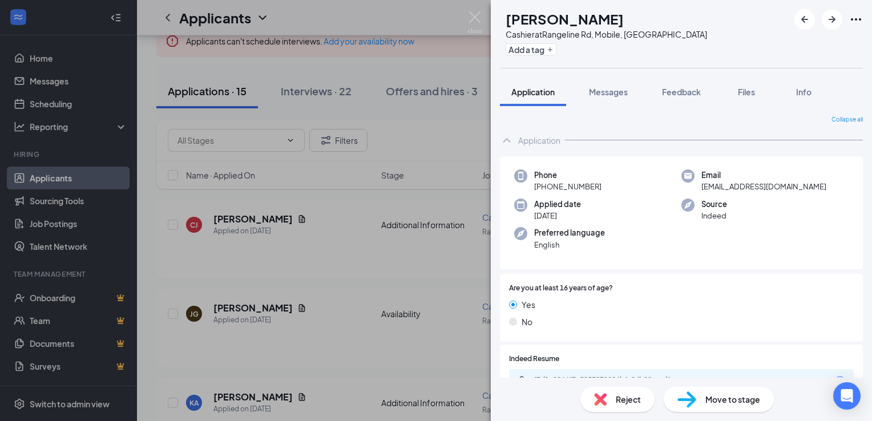
scroll to position [127, 0]
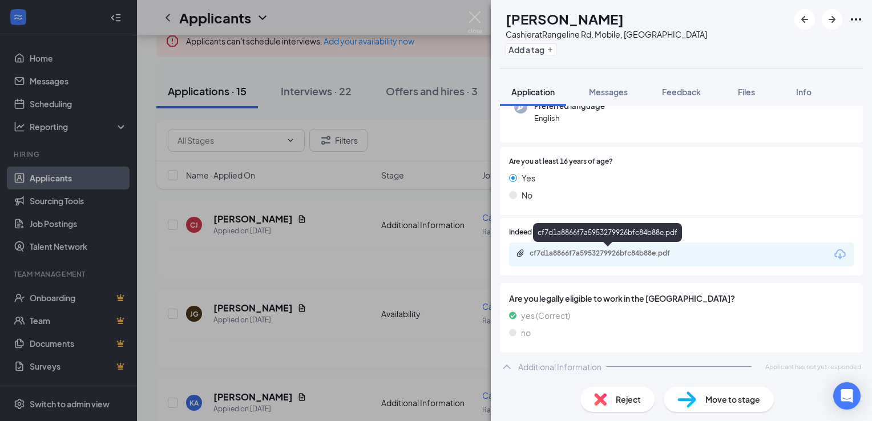
click at [632, 252] on div "cf7d1a8866f7a5953279926bfc84b88e.pdf" at bounding box center [610, 253] width 160 height 9
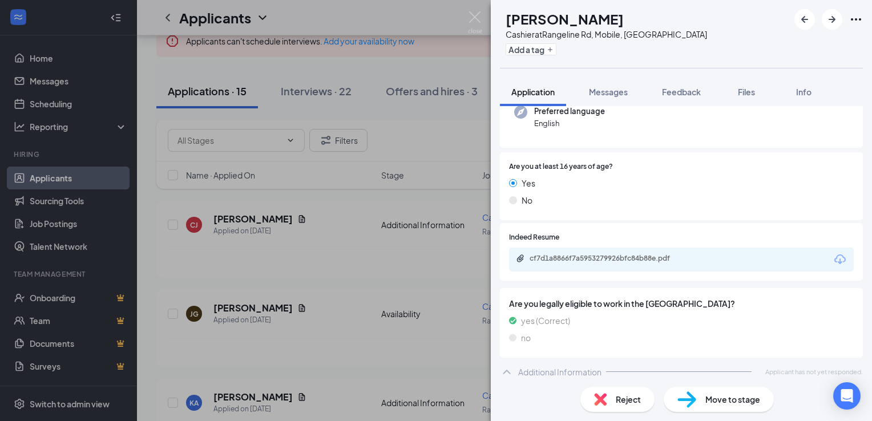
click at [327, 299] on div "[PERSON_NAME] Cashier at Rangeline Rd, Mobile, AL Add a tag Application Message…" at bounding box center [436, 210] width 872 height 421
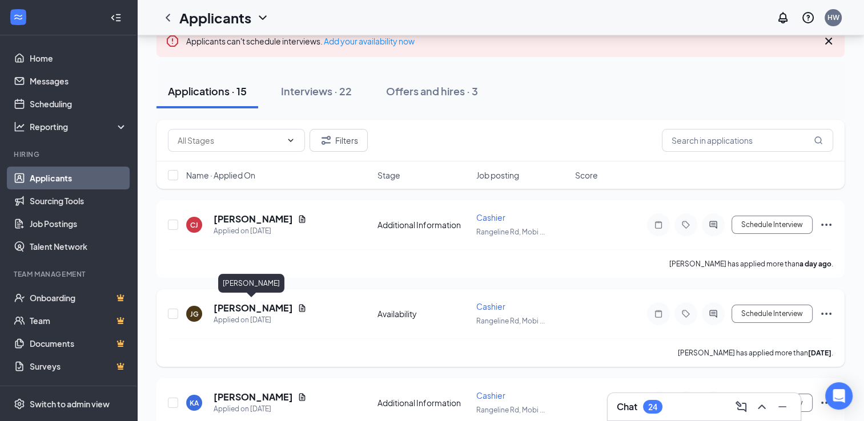
click at [251, 308] on h5 "[PERSON_NAME]" at bounding box center [252, 308] width 79 height 13
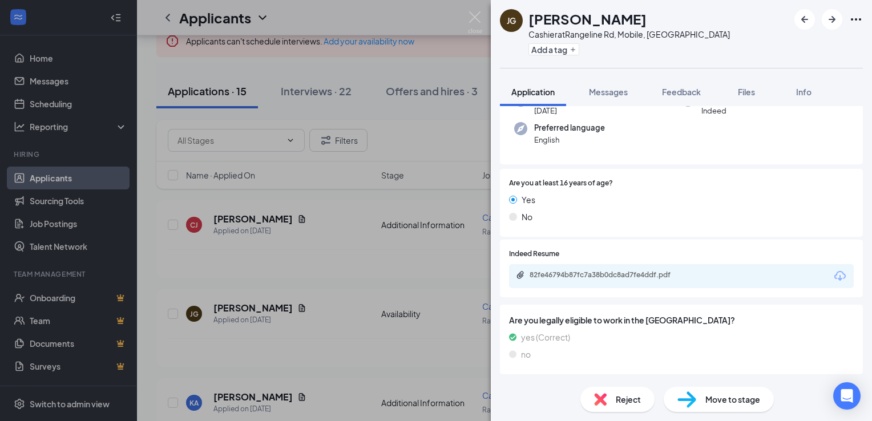
scroll to position [96, 0]
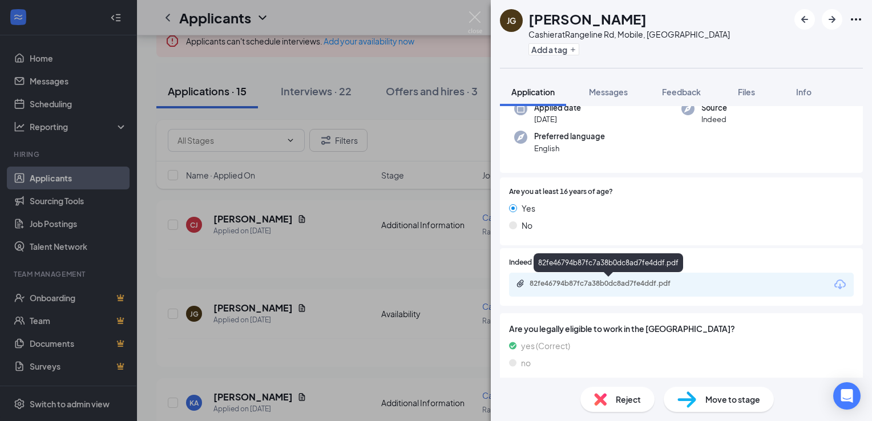
click at [605, 285] on div "82fe46794b87fc7a38b0dc8ad7fe4ddf.pdf" at bounding box center [610, 283] width 160 height 9
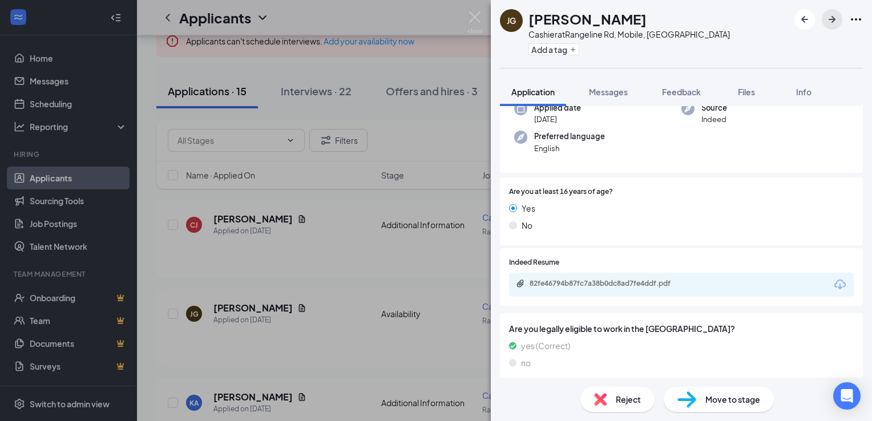
click at [833, 18] on icon "ArrowRight" at bounding box center [832, 19] width 7 height 7
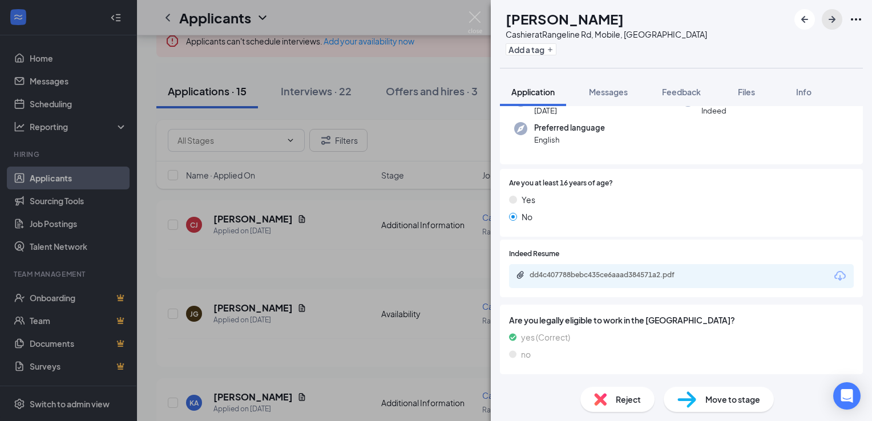
scroll to position [127, 0]
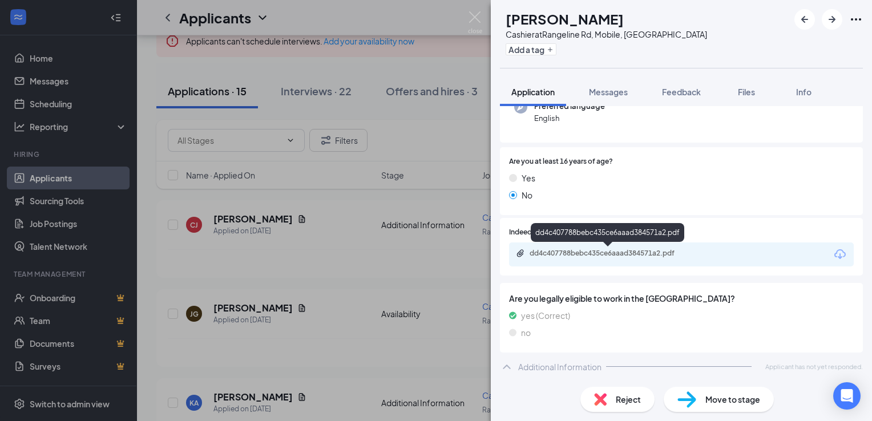
click at [633, 255] on div "dd4c407788bebc435ce6aaad384571a2.pdf" at bounding box center [610, 253] width 160 height 9
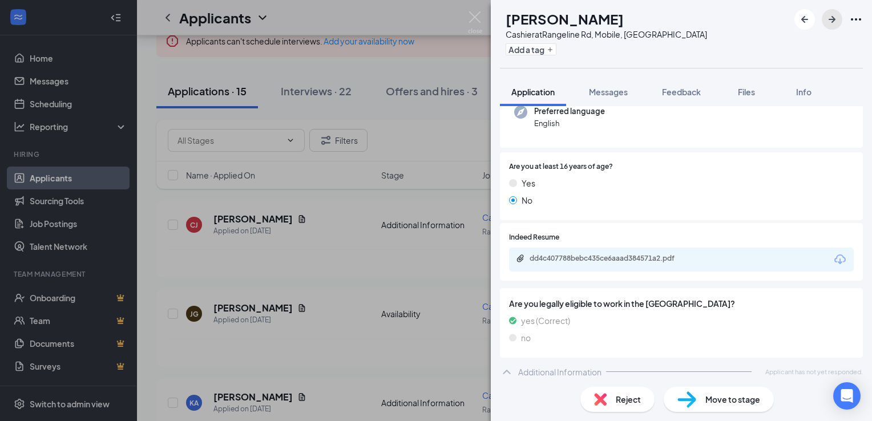
click at [827, 22] on icon "ArrowRight" at bounding box center [832, 20] width 14 height 14
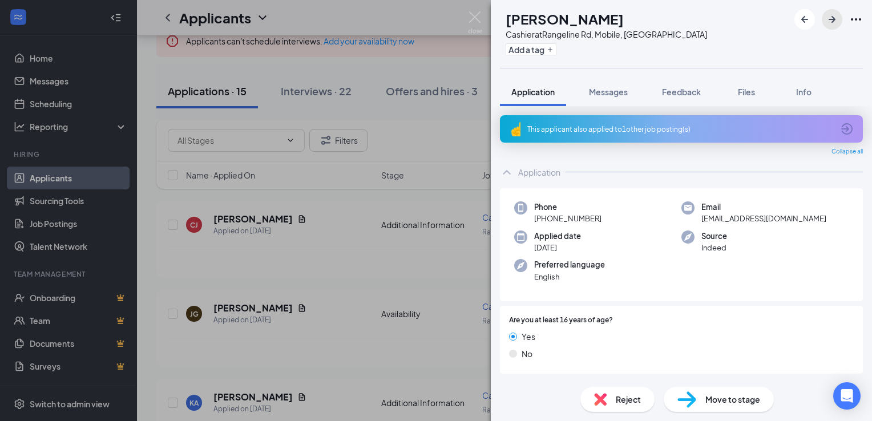
click at [833, 21] on icon "ArrowRight" at bounding box center [832, 19] width 7 height 7
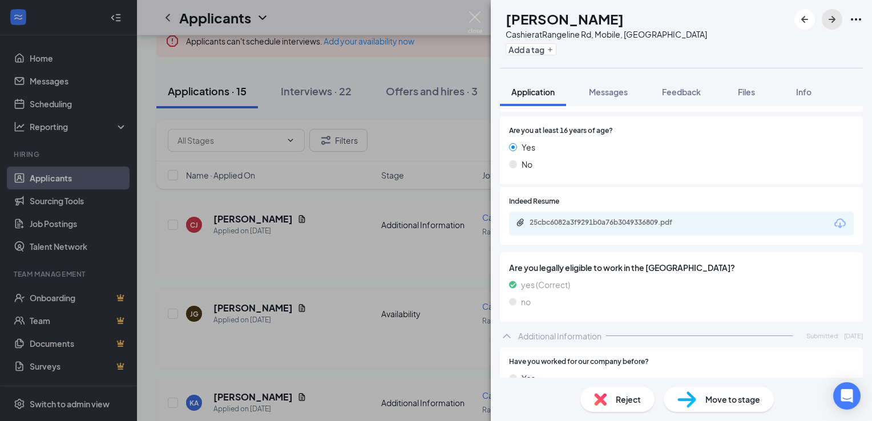
scroll to position [178, 0]
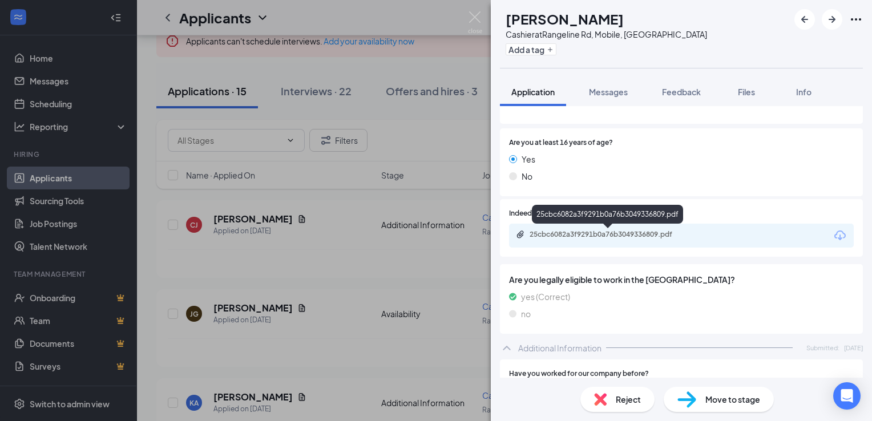
click at [601, 237] on div "25cbc6082a3f9291b0a76b3049336809.pdf" at bounding box center [610, 234] width 160 height 9
click at [831, 24] on icon "ArrowRight" at bounding box center [832, 20] width 14 height 14
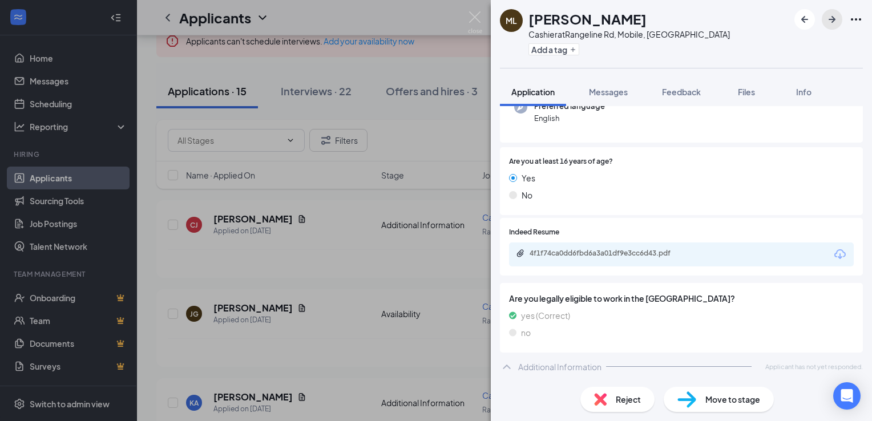
scroll to position [154, 0]
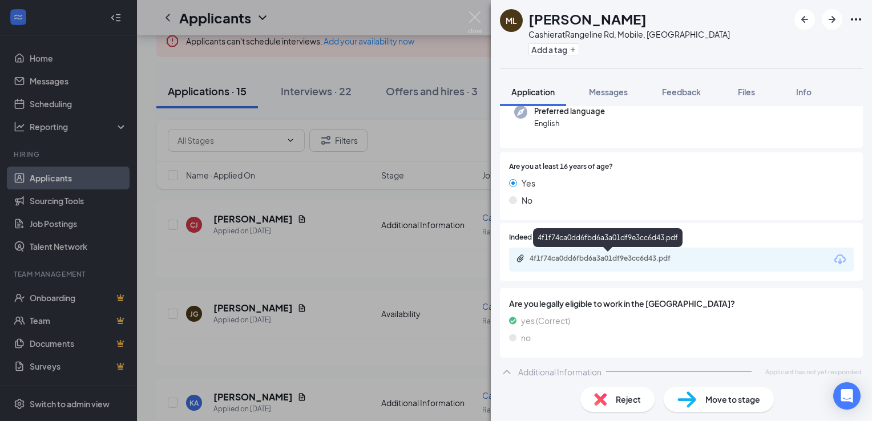
click at [632, 260] on div "4f1f74ca0dd6fbd6a3a01df9e3cc6d43.pdf" at bounding box center [610, 258] width 160 height 9
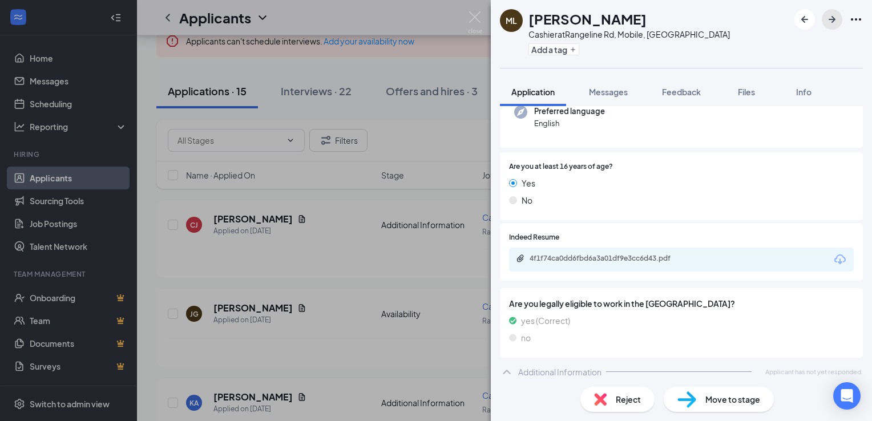
click at [829, 18] on icon "ArrowRight" at bounding box center [832, 20] width 14 height 14
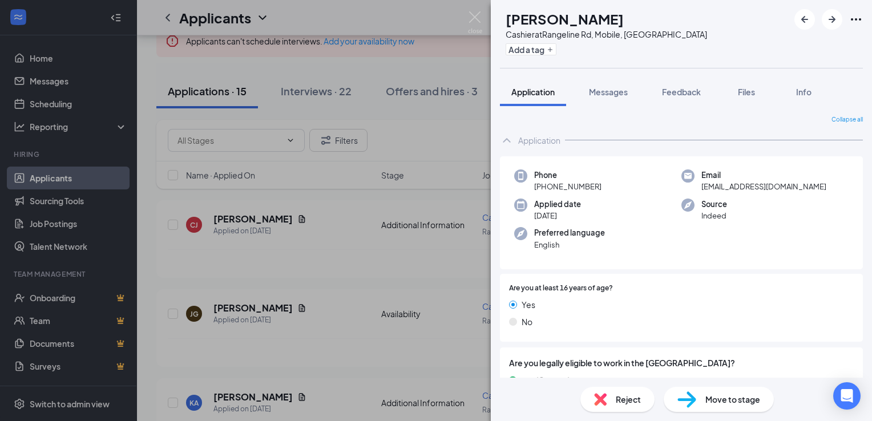
click at [484, 15] on div "TJ [PERSON_NAME] Cashier at Rangeline Rd, Mobile, AL Add a tag Application Mess…" at bounding box center [436, 210] width 872 height 421
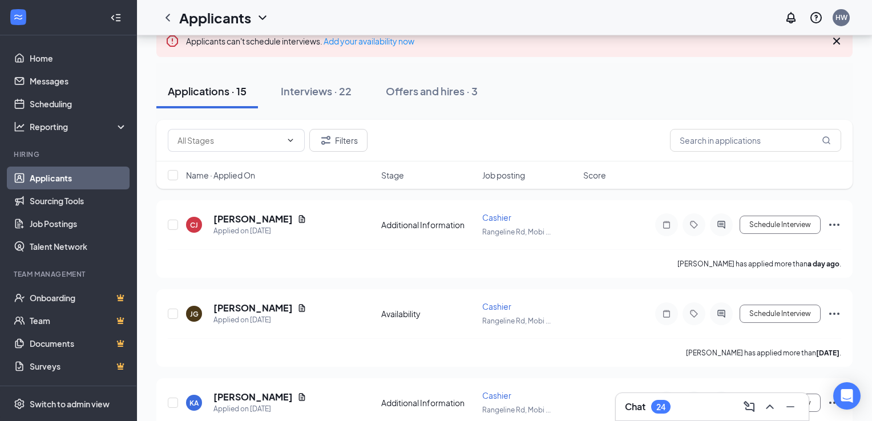
click at [469, 15] on div "Applicants HW" at bounding box center [504, 17] width 735 height 35
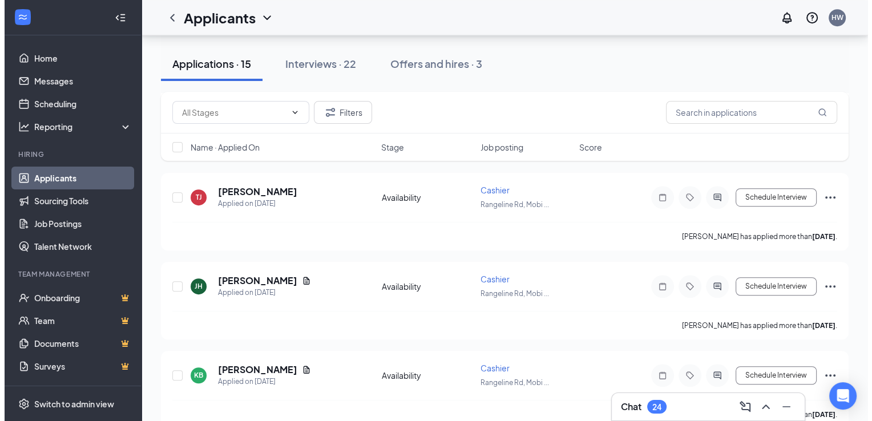
scroll to position [661, 0]
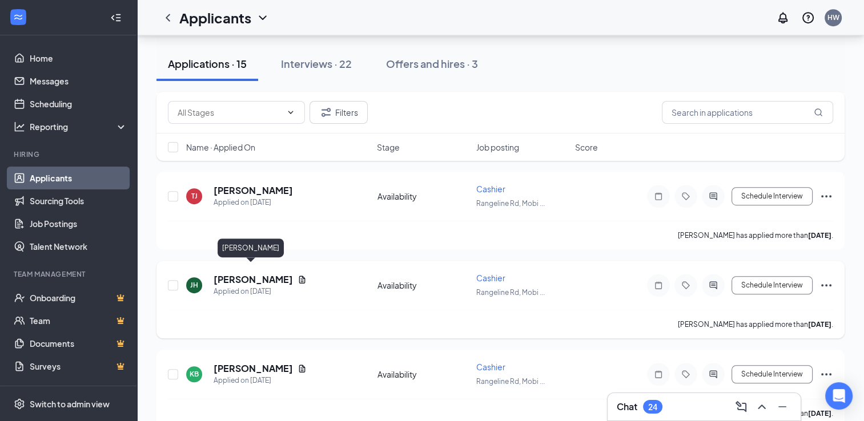
click at [253, 273] on h5 "[PERSON_NAME]" at bounding box center [252, 279] width 79 height 13
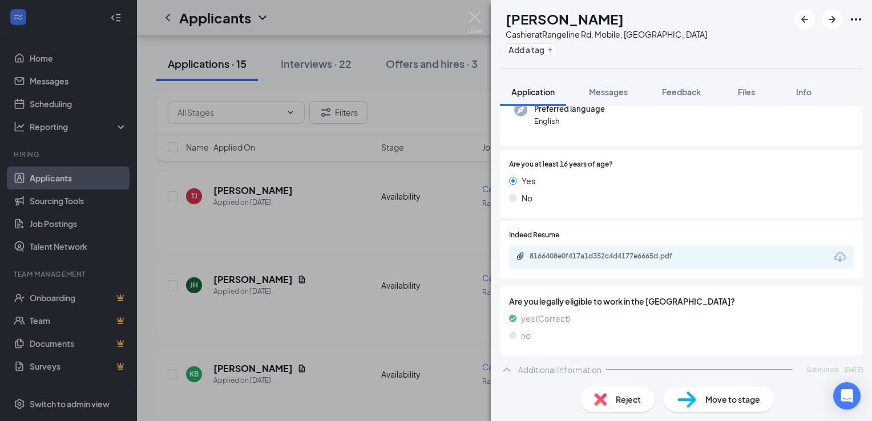
scroll to position [123, 0]
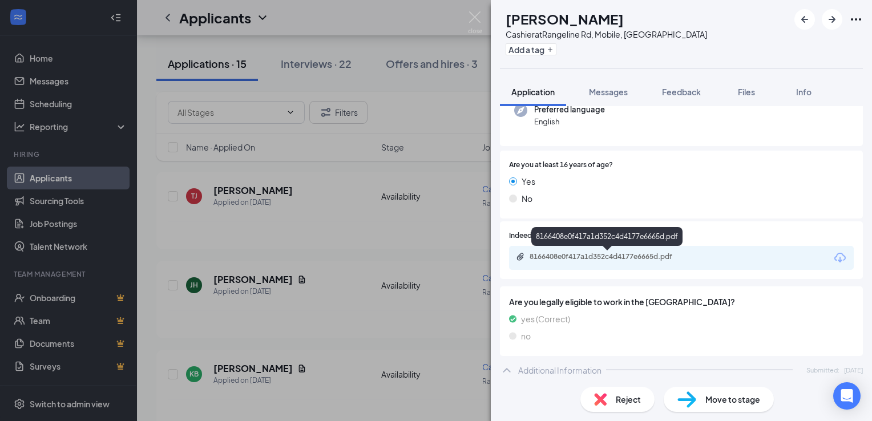
click at [635, 257] on div "8166408e0f417a1d352c4d4177e6665d.pdf" at bounding box center [610, 256] width 160 height 9
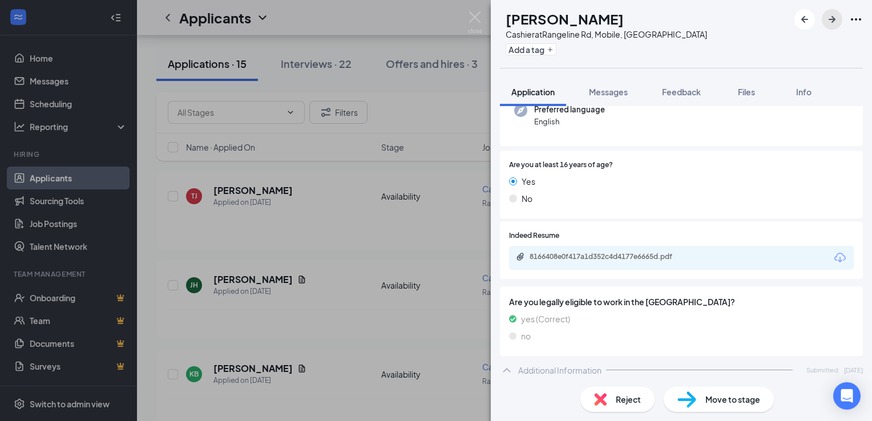
click at [832, 21] on icon "ArrowRight" at bounding box center [832, 20] width 14 height 14
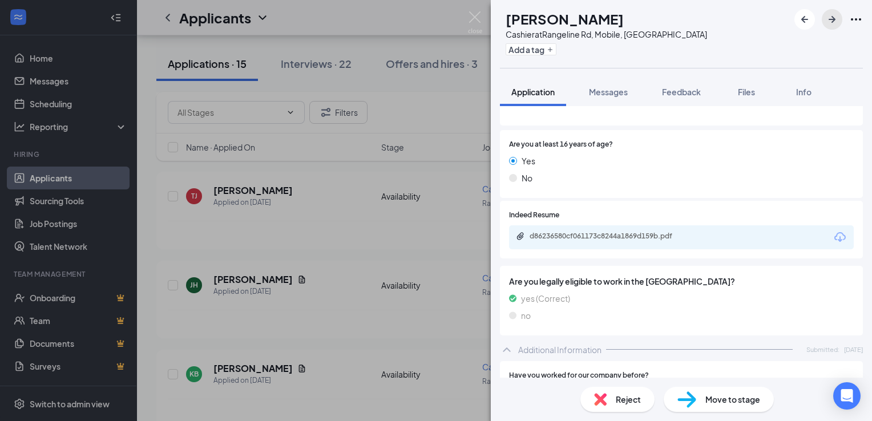
scroll to position [137, 0]
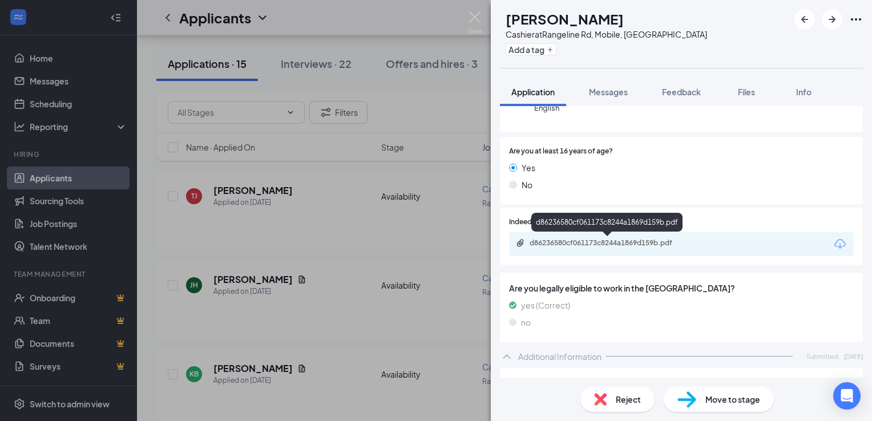
click at [625, 242] on div "d86236580cf061173c8244a1869d159b.pdf" at bounding box center [610, 243] width 160 height 9
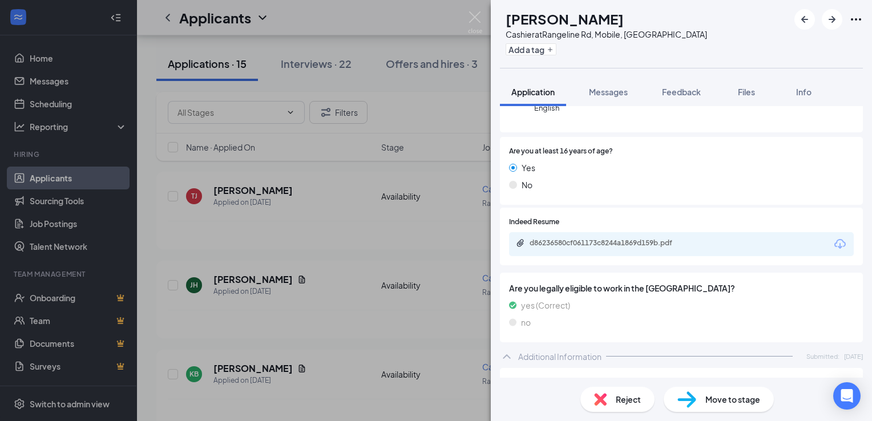
click at [624, 401] on span "Reject" at bounding box center [628, 399] width 25 height 13
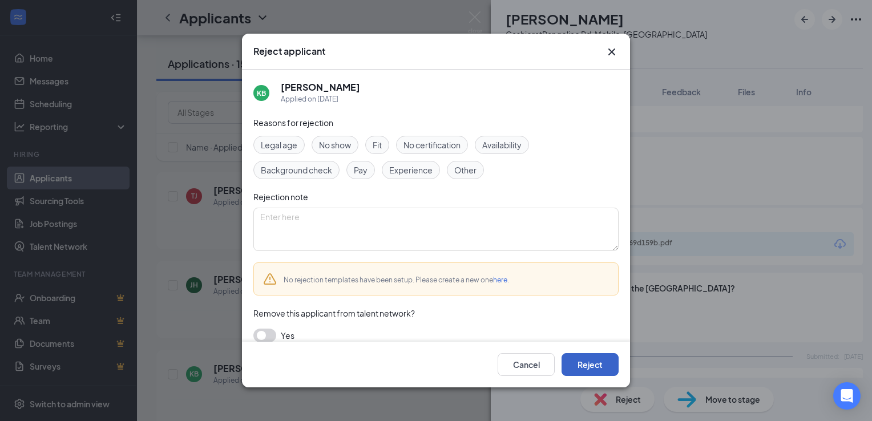
click at [601, 362] on button "Reject" at bounding box center [590, 364] width 57 height 23
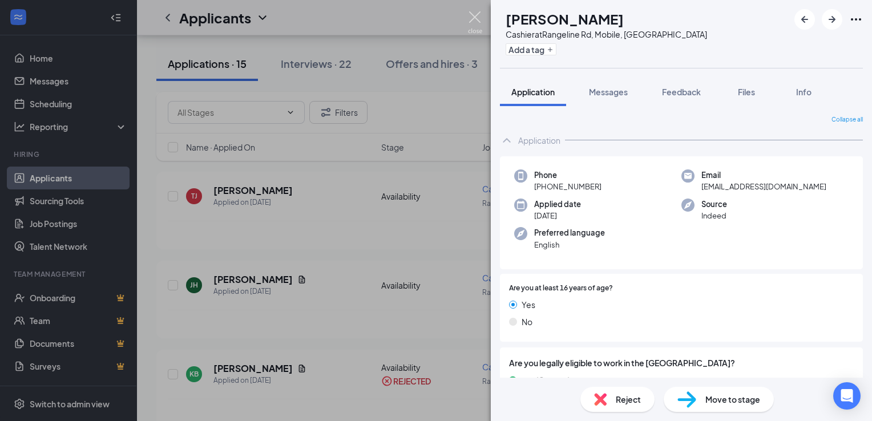
click at [474, 13] on img at bounding box center [475, 22] width 14 height 22
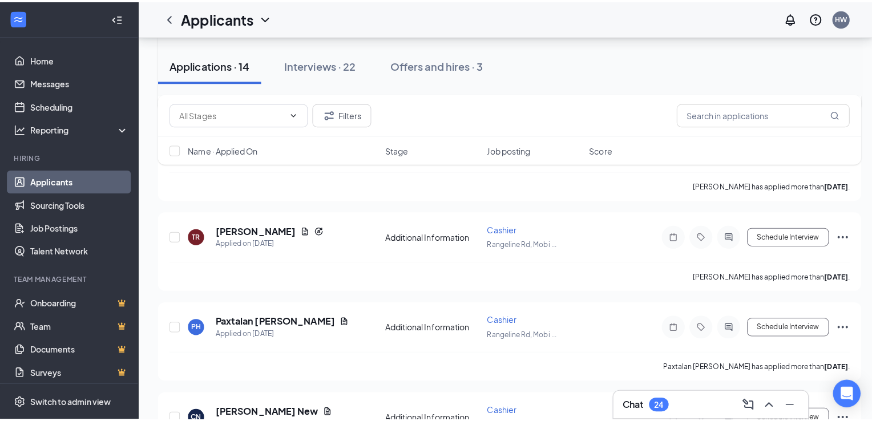
scroll to position [893, 0]
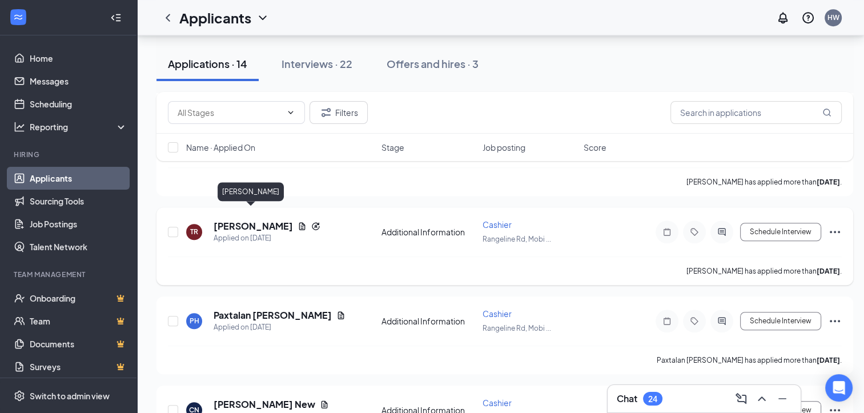
click at [251, 220] on h5 "[PERSON_NAME]" at bounding box center [252, 226] width 79 height 13
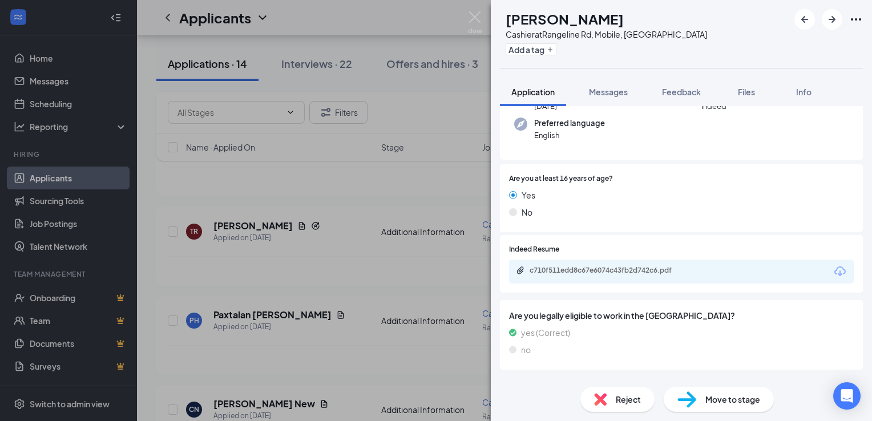
scroll to position [159, 0]
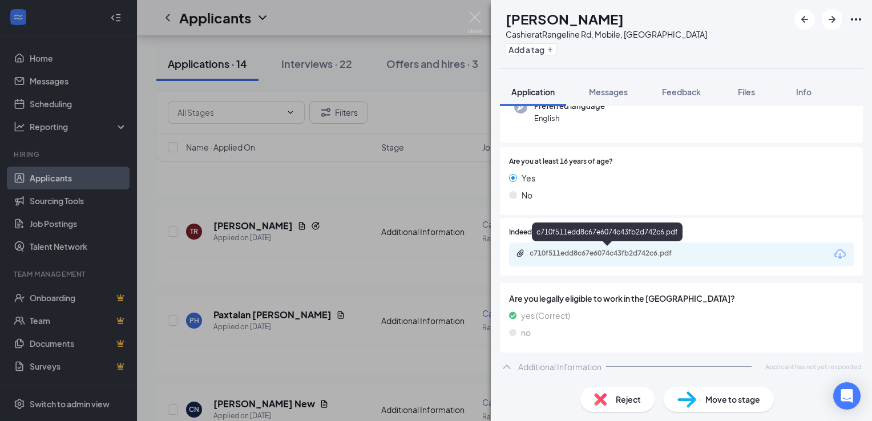
click at [645, 254] on div "c710f511edd8c67e6074c43fb2d742c6.pdf" at bounding box center [610, 253] width 160 height 9
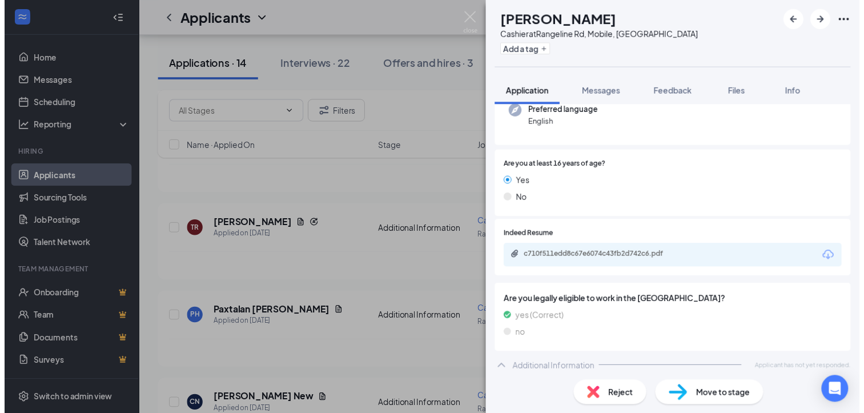
scroll to position [0, 0]
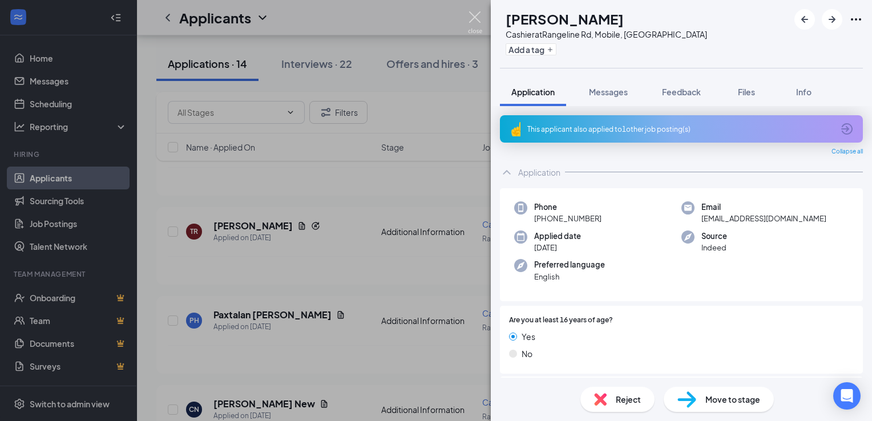
click at [474, 18] on img at bounding box center [475, 22] width 14 height 22
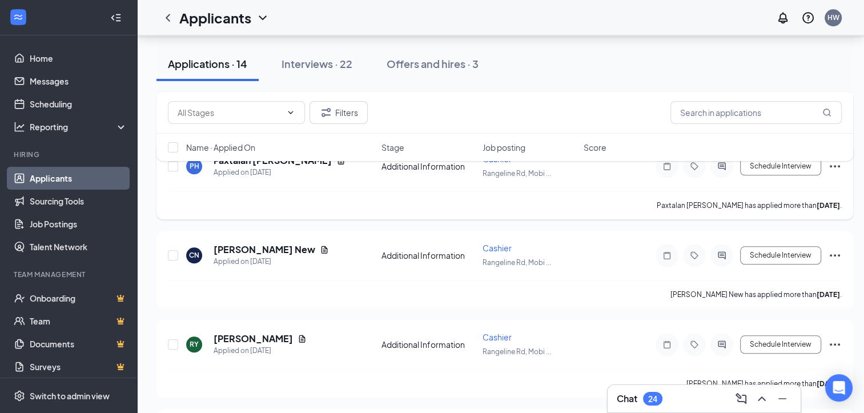
scroll to position [1117, 0]
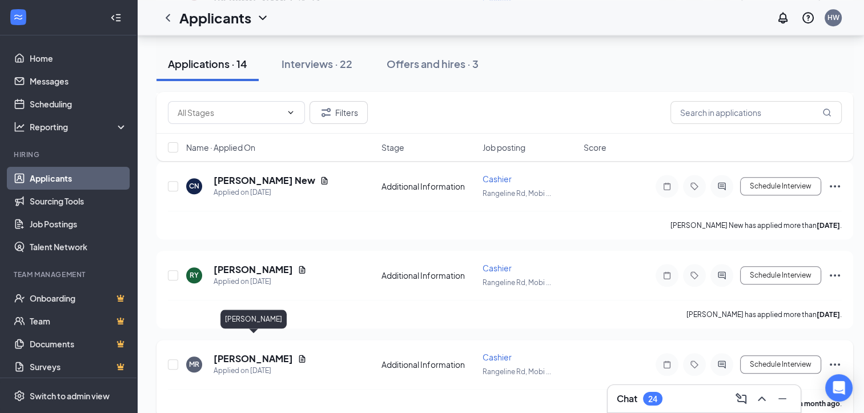
click at [267, 352] on h5 "[PERSON_NAME]" at bounding box center [252, 358] width 79 height 13
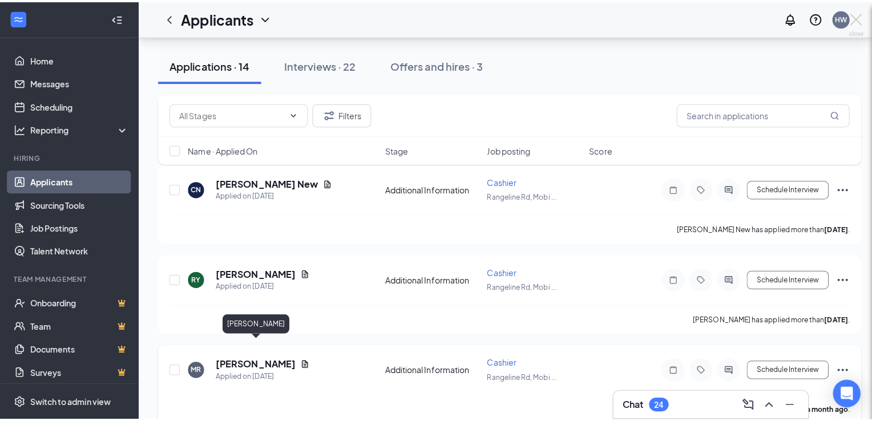
scroll to position [1108, 0]
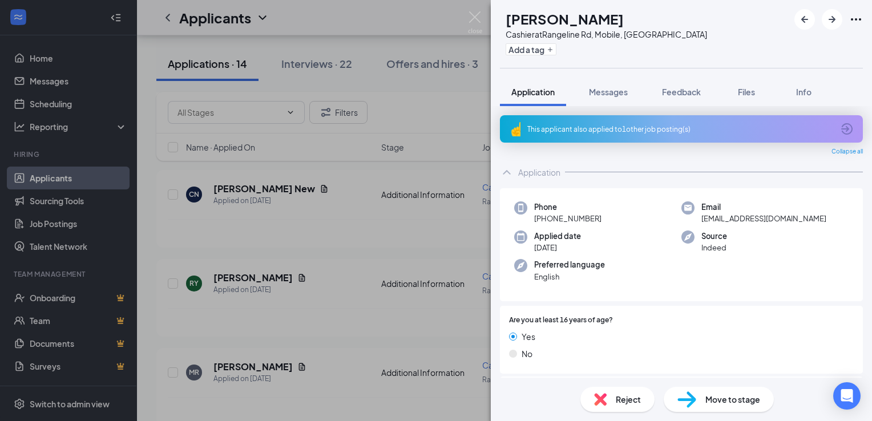
click at [613, 401] on div "Reject" at bounding box center [618, 399] width 74 height 25
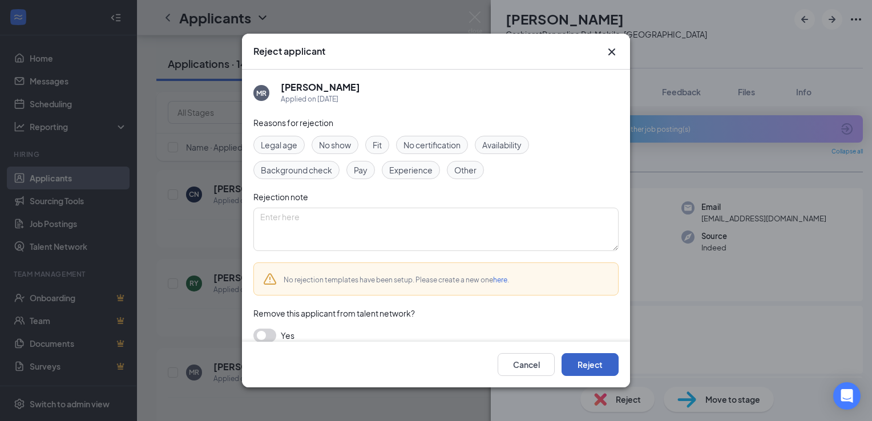
click at [604, 369] on button "Reject" at bounding box center [590, 364] width 57 height 23
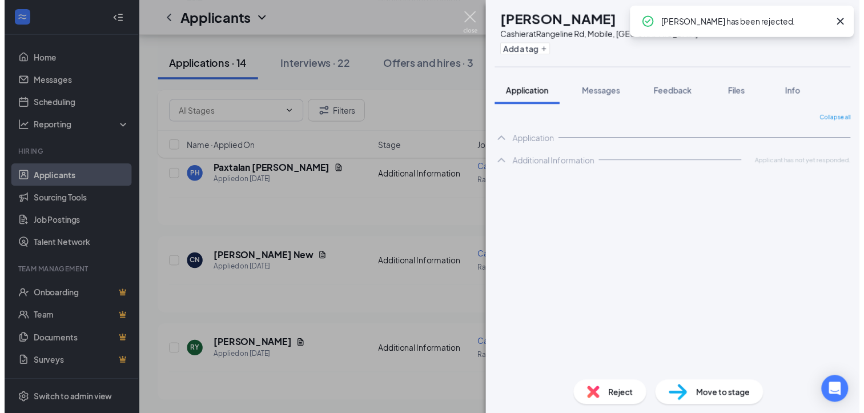
scroll to position [1021, 0]
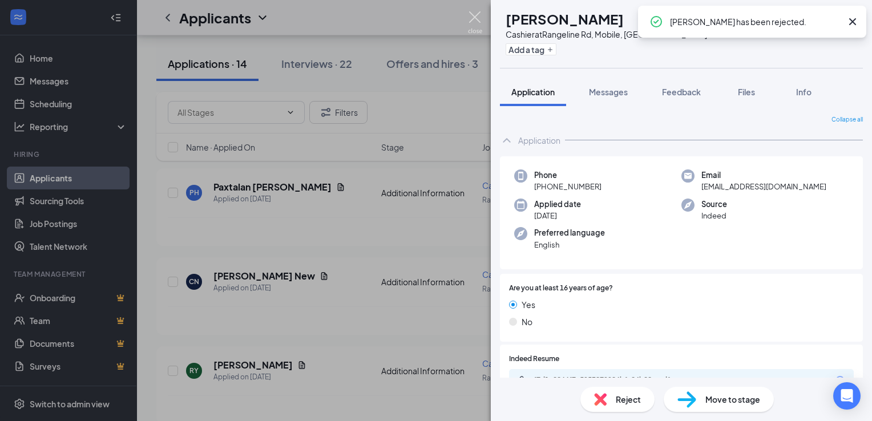
click at [473, 22] on img at bounding box center [475, 22] width 14 height 22
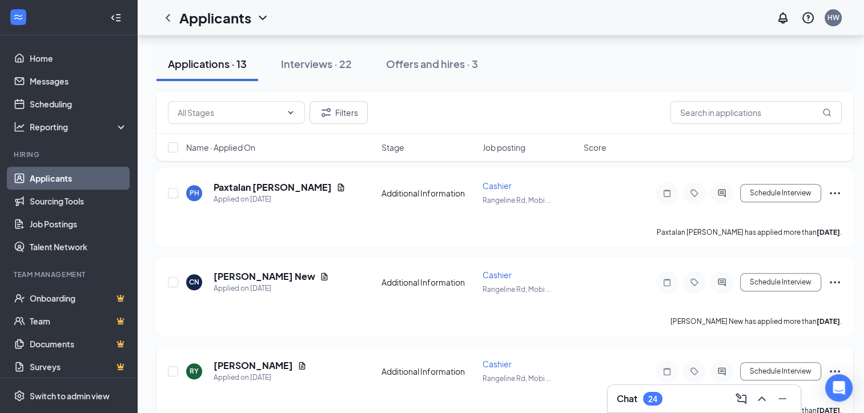
scroll to position [1029, 0]
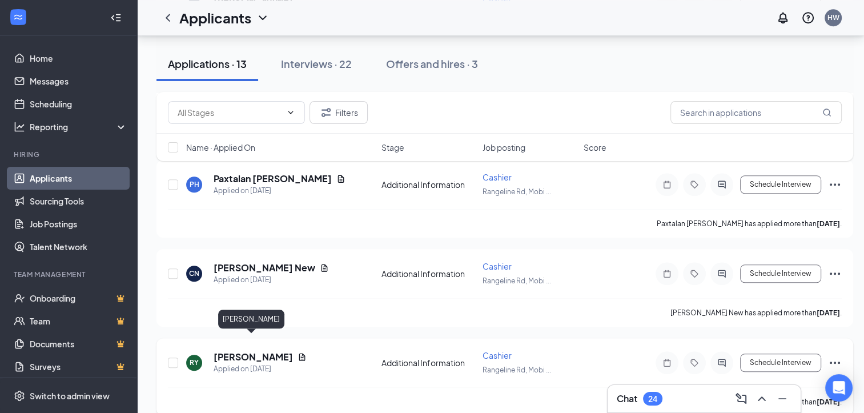
click at [248, 350] on h5 "[PERSON_NAME]" at bounding box center [252, 356] width 79 height 13
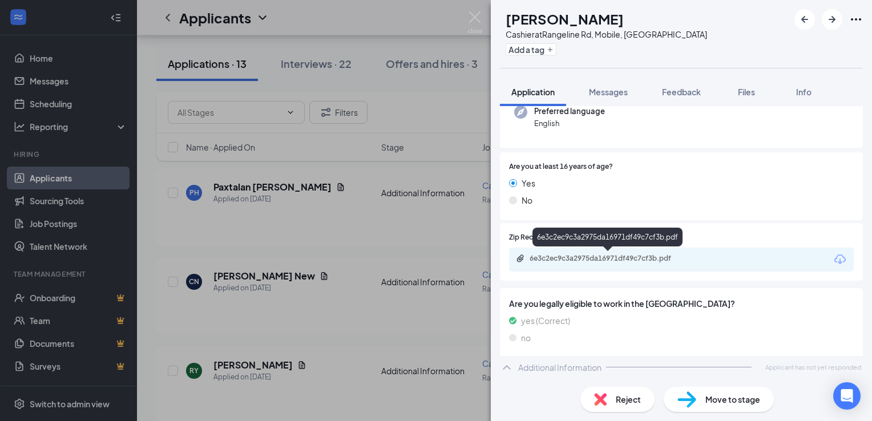
scroll to position [127, 0]
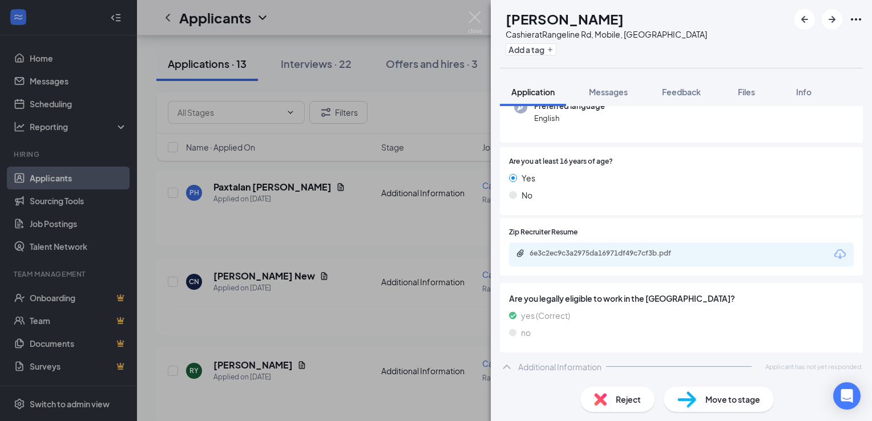
click at [622, 247] on div "6e3c2ec9c3a2975da16971df49c7cf3b.pdf" at bounding box center [681, 255] width 345 height 24
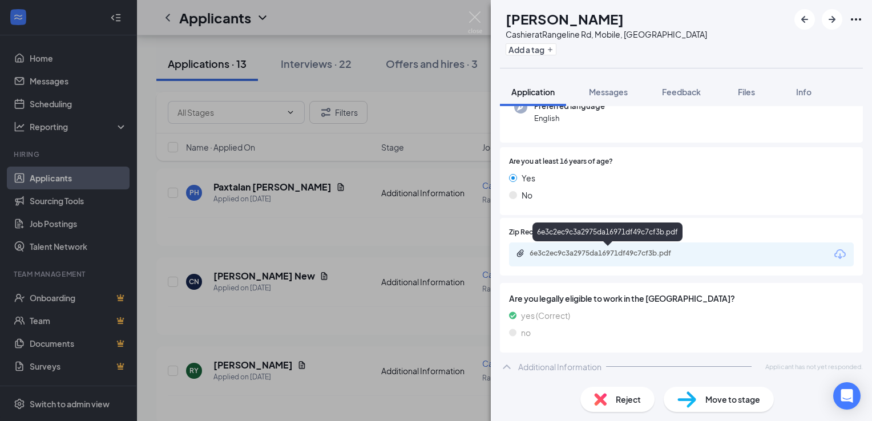
click at [622, 252] on div "6e3c2ec9c3a2975da16971df49c7cf3b.pdf" at bounding box center [610, 253] width 160 height 9
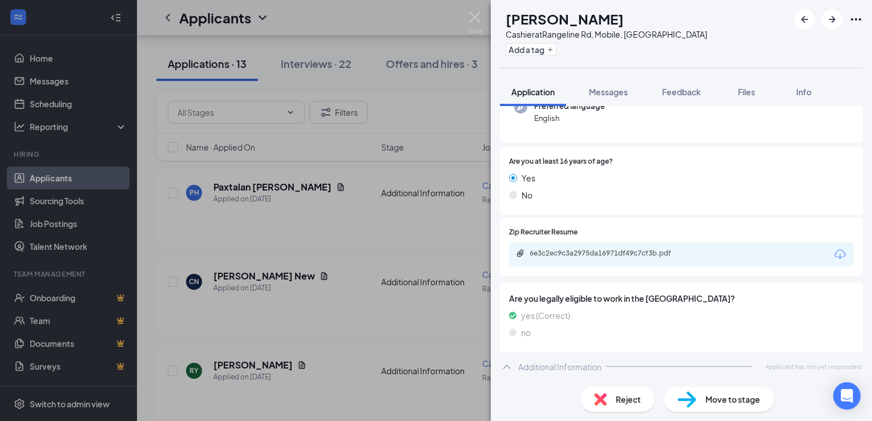
scroll to position [122, 0]
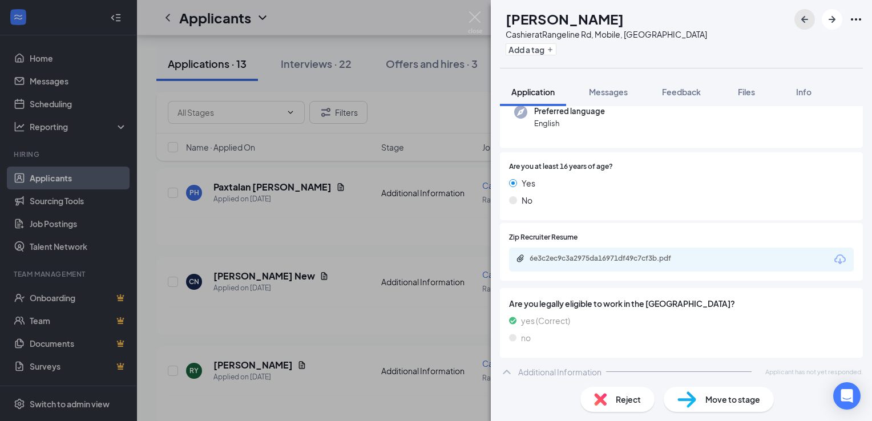
click at [803, 19] on icon "ArrowLeftNew" at bounding box center [804, 19] width 7 height 7
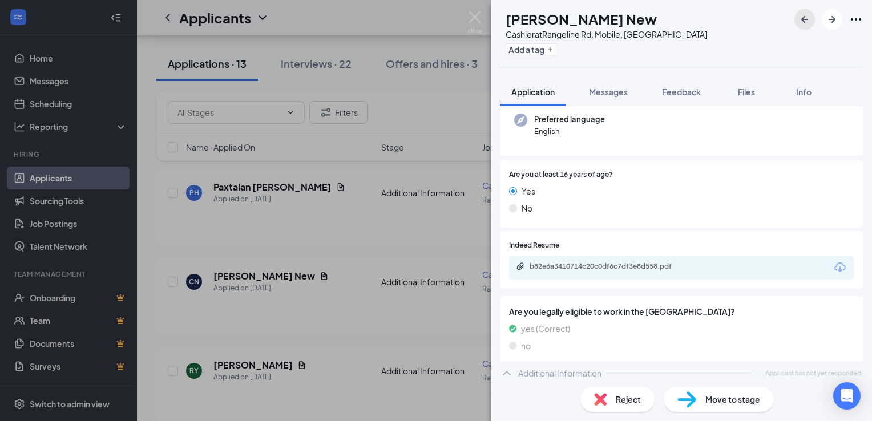
scroll to position [146, 0]
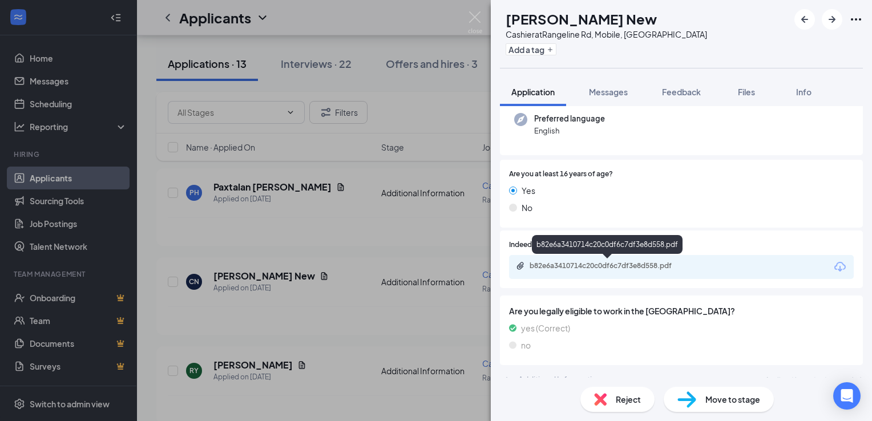
click at [659, 262] on div "b82e6a3410714c20c0df6c7df3e8d558.pdf" at bounding box center [610, 265] width 160 height 9
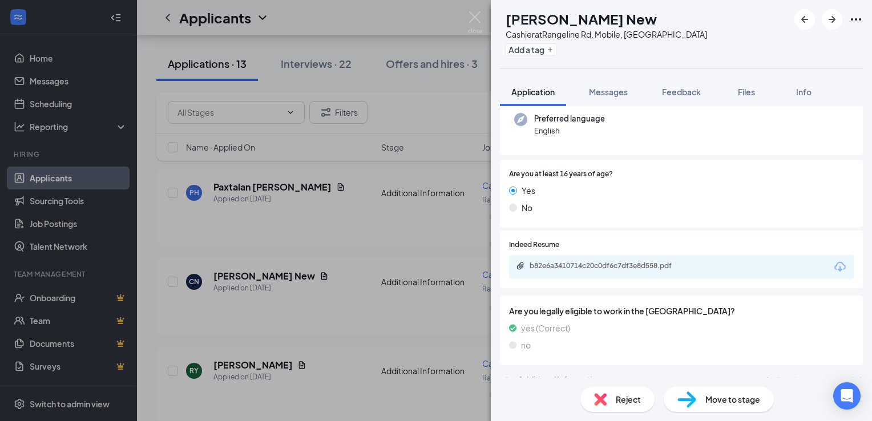
click at [621, 403] on span "Reject" at bounding box center [628, 399] width 25 height 13
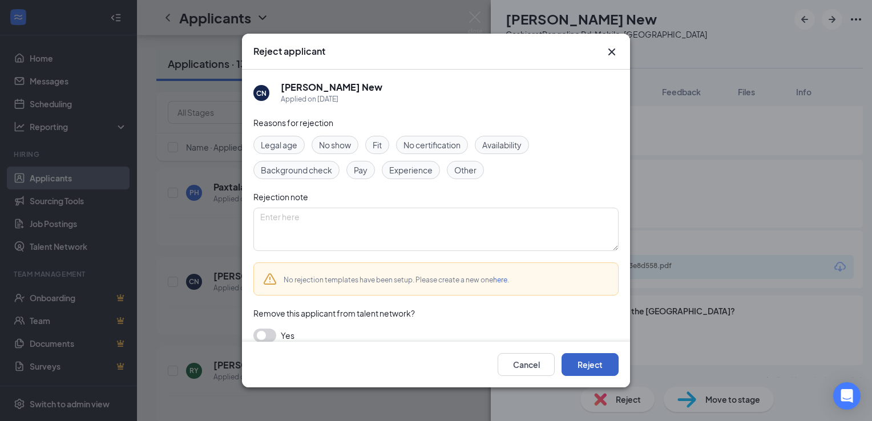
click at [590, 372] on button "Reject" at bounding box center [590, 364] width 57 height 23
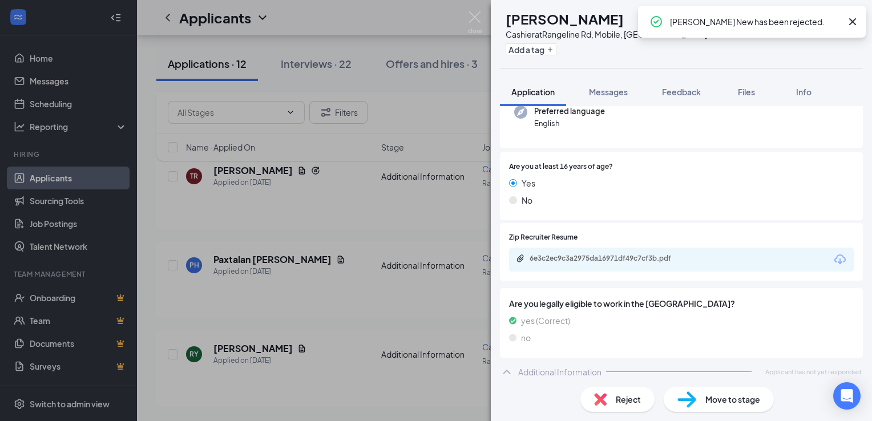
scroll to position [933, 0]
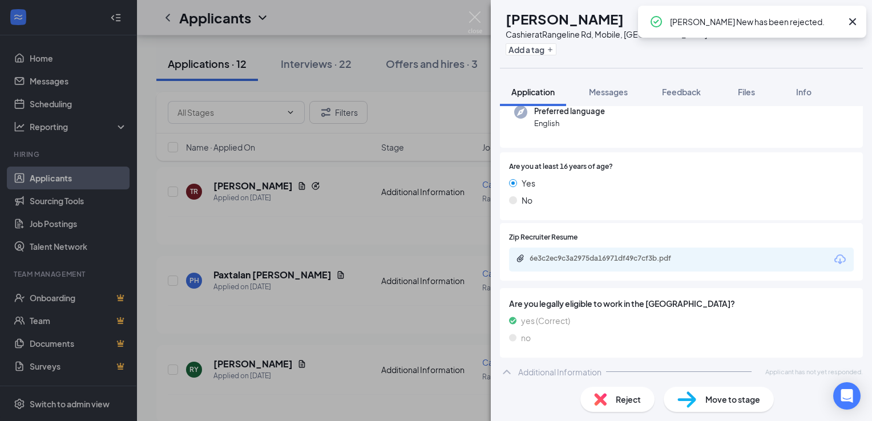
click at [849, 27] on icon "Cross" at bounding box center [853, 22] width 14 height 14
click at [801, 21] on icon "ArrowLeftNew" at bounding box center [805, 20] width 14 height 14
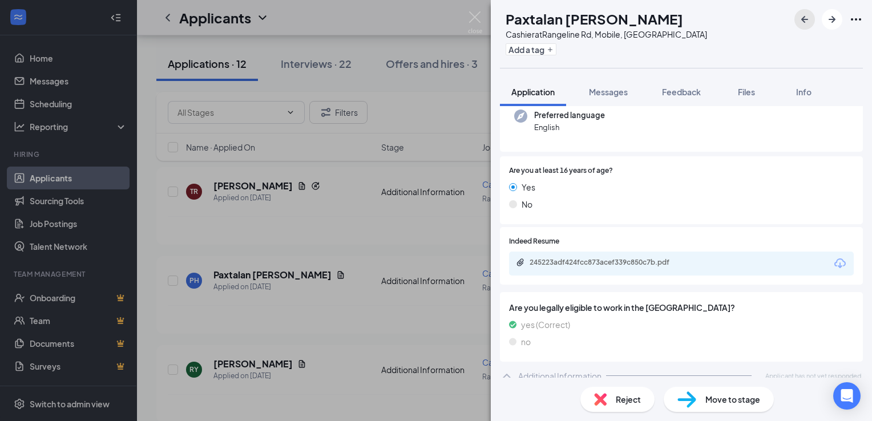
scroll to position [159, 0]
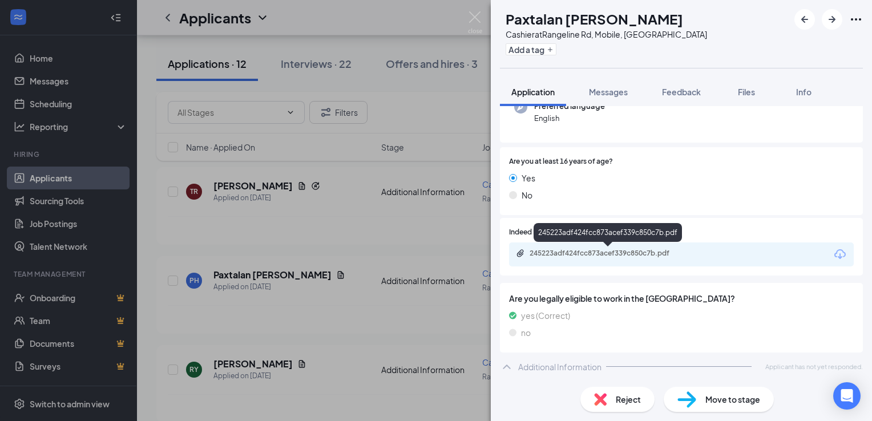
click at [615, 253] on div "245223adf424fcc873acef339c850c7b.pdf" at bounding box center [610, 253] width 160 height 9
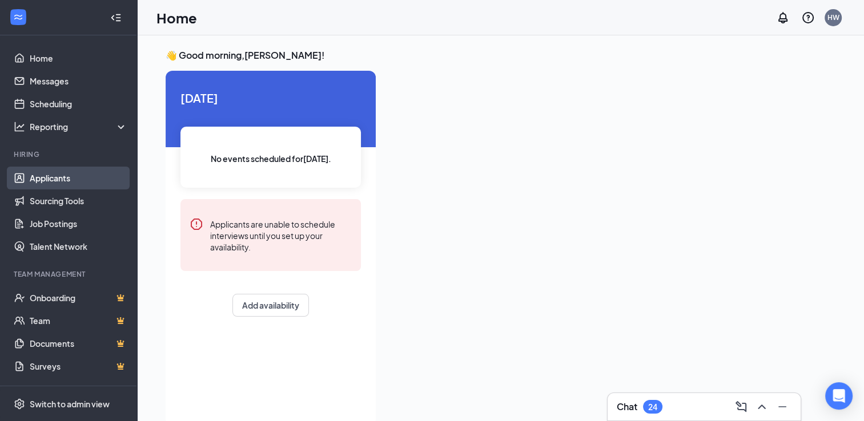
click at [52, 178] on link "Applicants" at bounding box center [79, 178] width 98 height 23
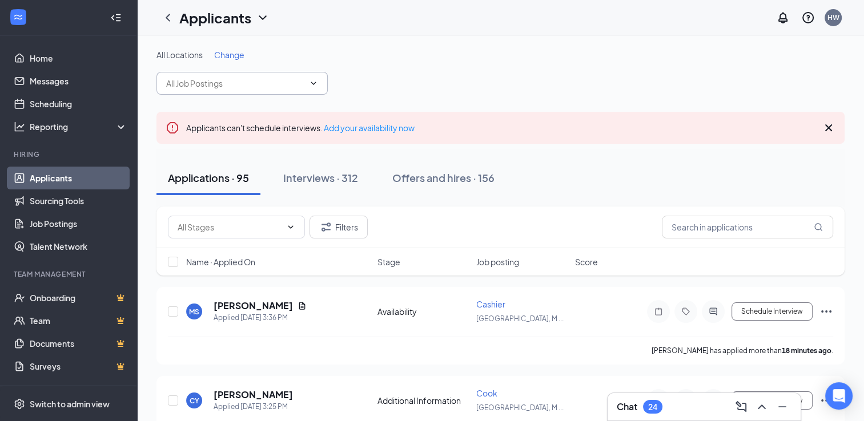
click at [313, 86] on icon "ChevronDown" at bounding box center [313, 83] width 9 height 9
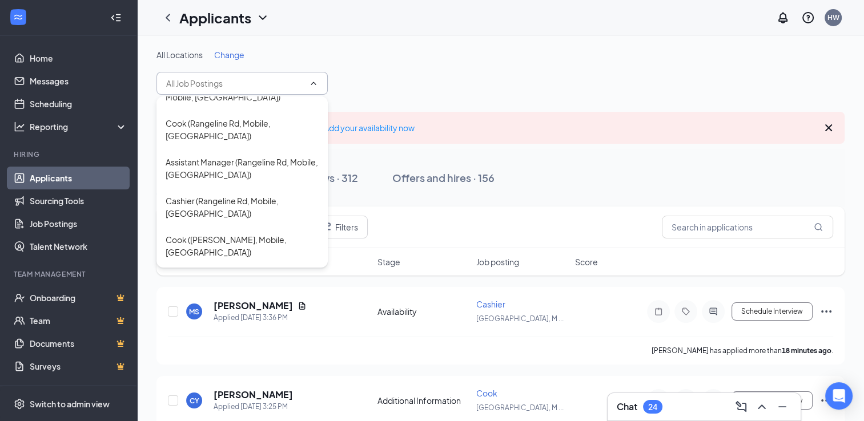
scroll to position [285, 0]
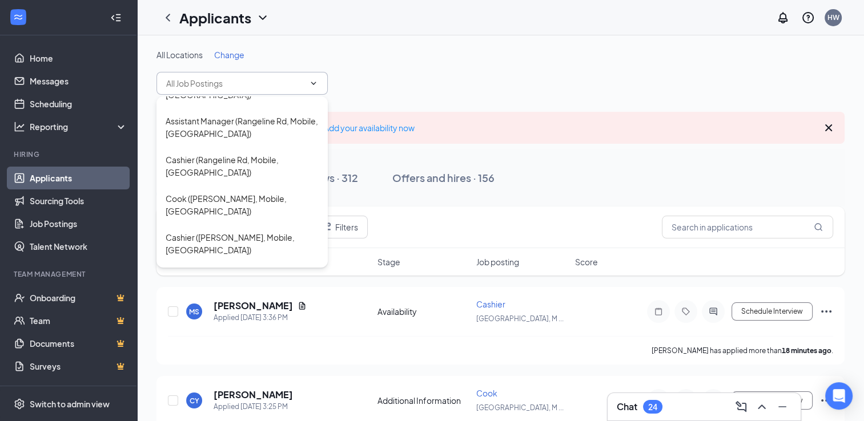
click at [486, 92] on div "All Locations Change" at bounding box center [500, 72] width 688 height 46
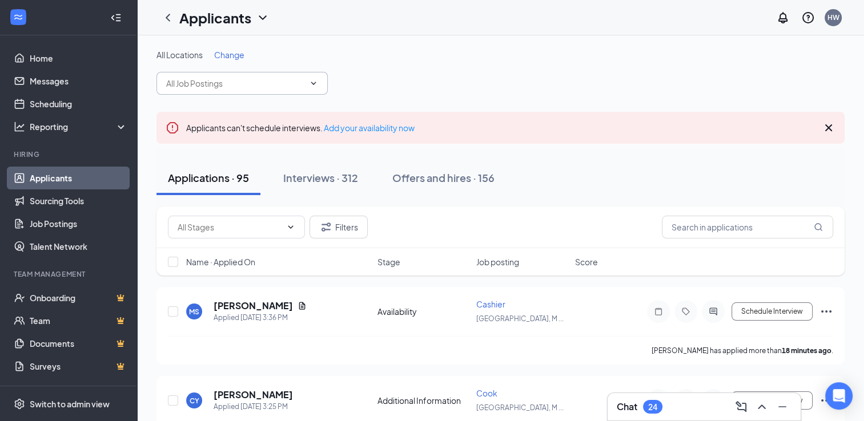
click at [824, 131] on icon "Cross" at bounding box center [828, 128] width 14 height 14
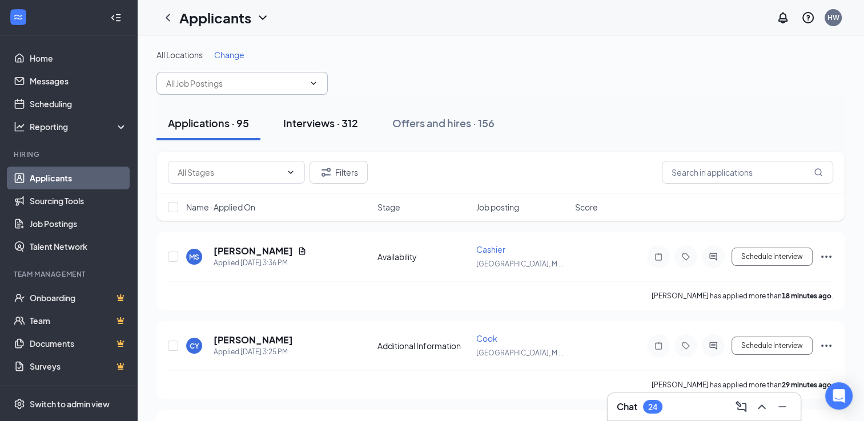
click at [329, 125] on div "Interviews · 312" at bounding box center [320, 123] width 75 height 14
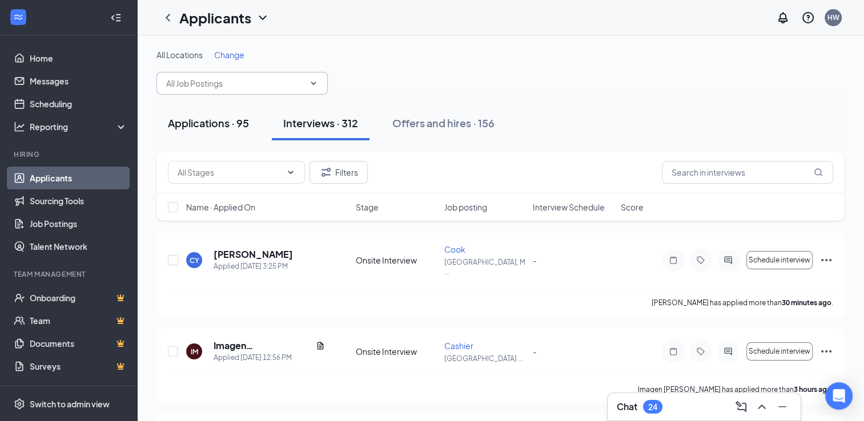
click at [221, 122] on div "Applications · 95" at bounding box center [208, 123] width 81 height 14
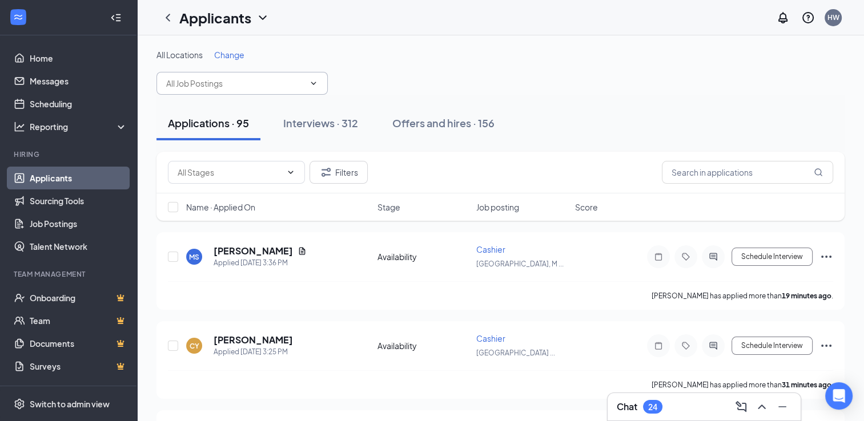
click at [311, 83] on icon "ChevronDown" at bounding box center [313, 83] width 9 height 9
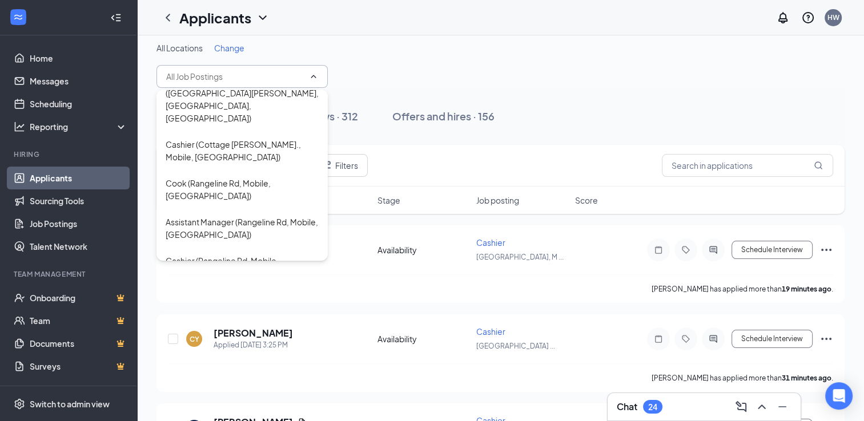
scroll to position [176, 0]
click at [253, 256] on div "Cashier (Rangeline Rd, Mobile, [GEOGRAPHIC_DATA])" at bounding box center [242, 268] width 153 height 25
type input "Cashier (Rangeline Rd, Mobile, [GEOGRAPHIC_DATA])"
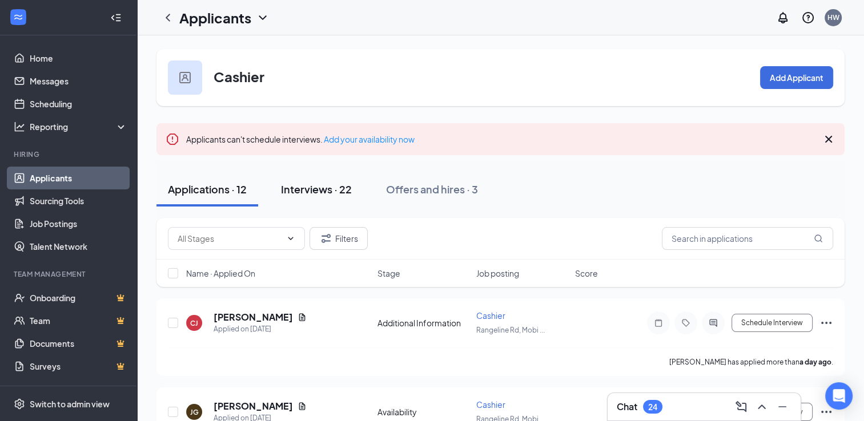
click at [339, 189] on div "Interviews · 22" at bounding box center [316, 189] width 71 height 14
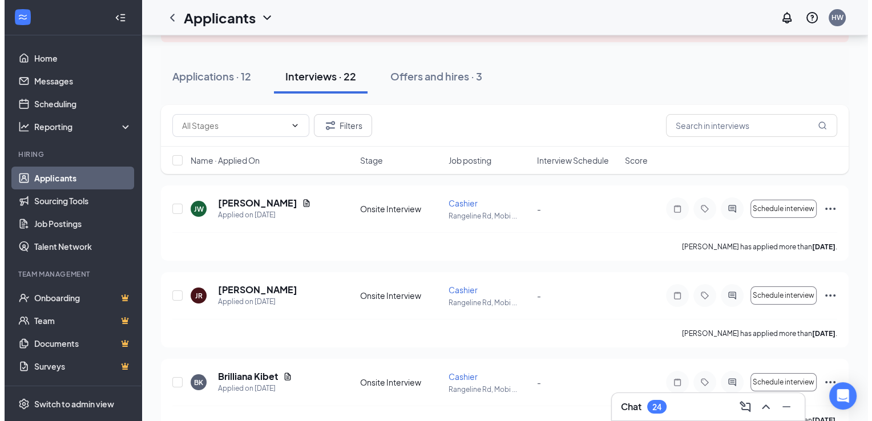
scroll to position [112, 0]
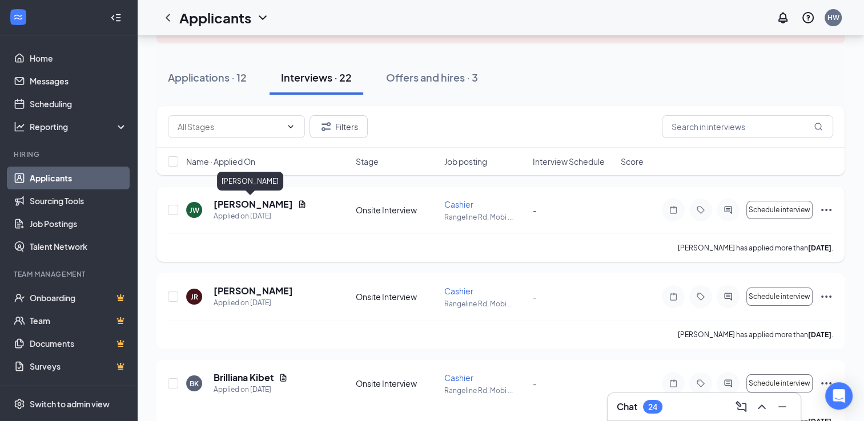
click at [240, 204] on h5 "Jacob Widder" at bounding box center [252, 204] width 79 height 13
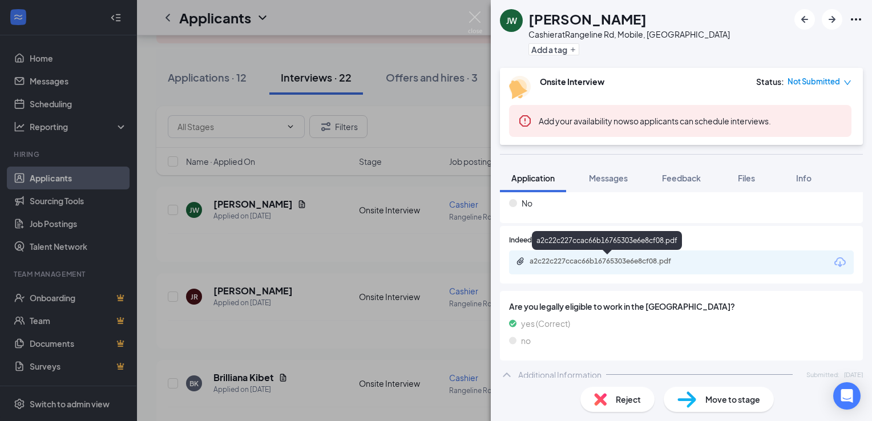
scroll to position [178, 0]
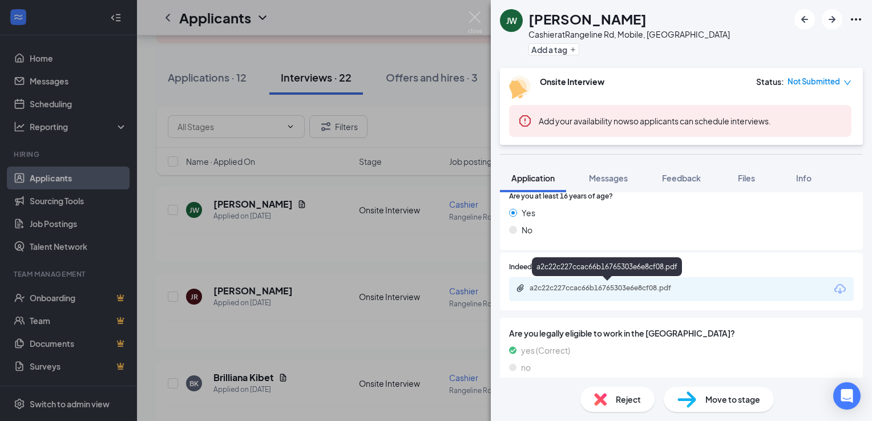
click at [626, 289] on div "a2c22c227ccac66b16765303e6e8cf08.pdf" at bounding box center [610, 288] width 160 height 9
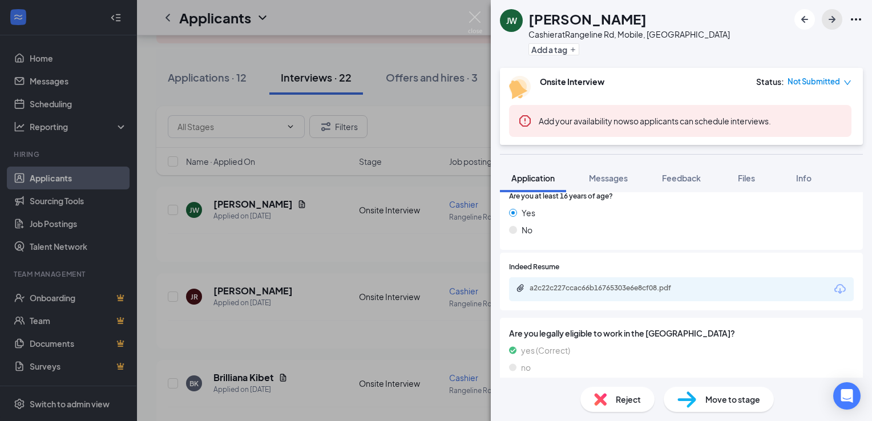
click at [831, 18] on icon "ArrowRight" at bounding box center [832, 20] width 14 height 14
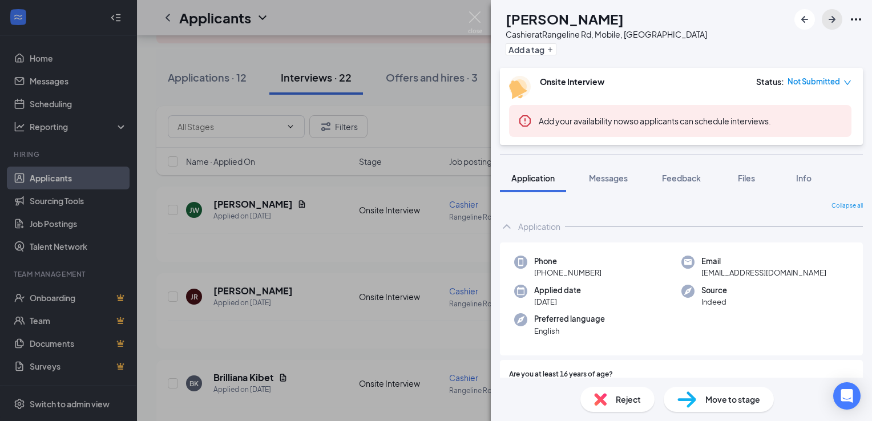
click at [827, 15] on icon "ArrowRight" at bounding box center [832, 20] width 14 height 14
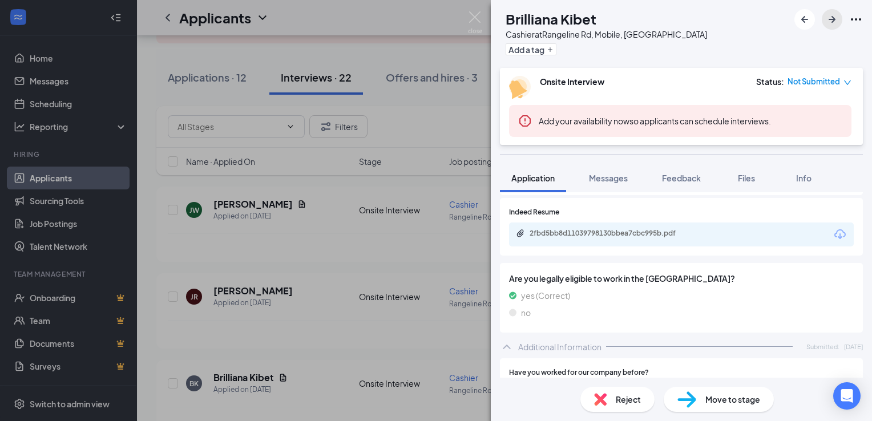
scroll to position [219, 0]
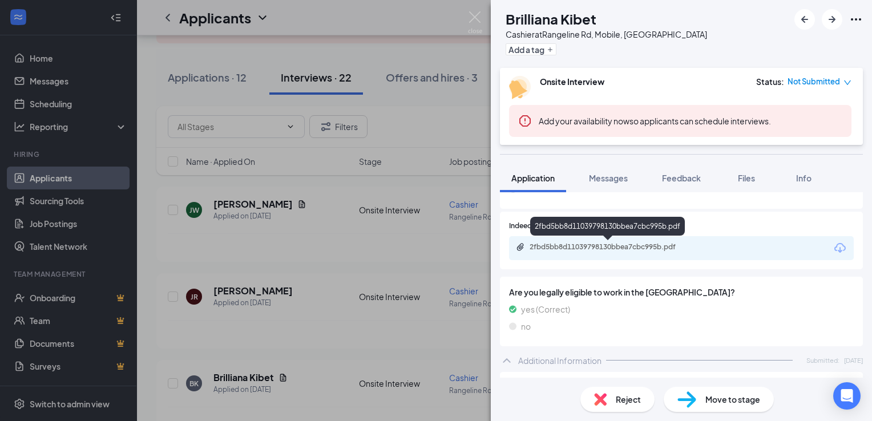
click at [637, 247] on div "2fbd5bb8d11039798130bbea7cbc995b.pdf" at bounding box center [610, 247] width 160 height 9
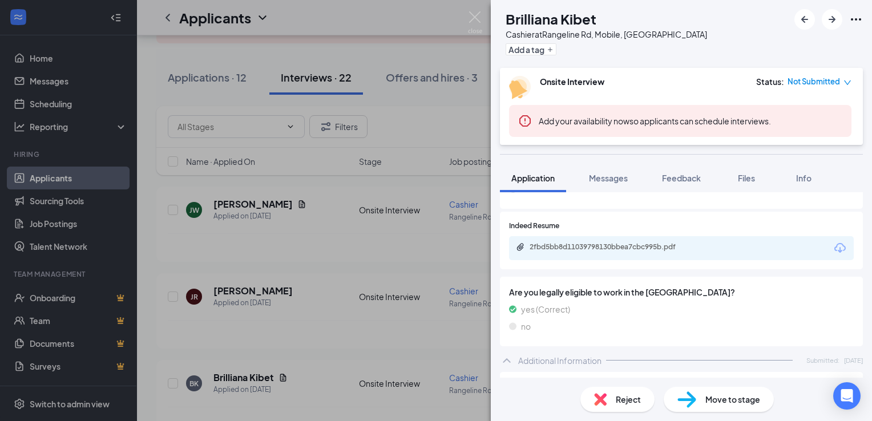
click at [622, 402] on span "Reject" at bounding box center [628, 399] width 25 height 13
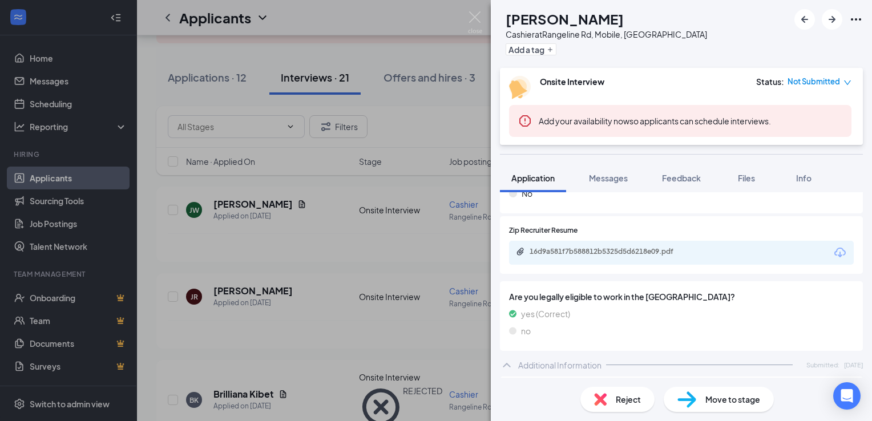
scroll to position [253, 0]
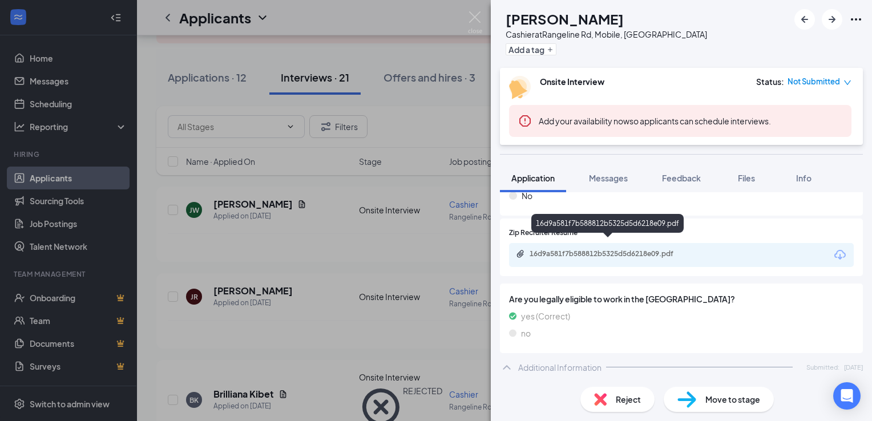
click at [612, 249] on div "16d9a581f7b588812b5325d5d6218e09.pdf" at bounding box center [610, 253] width 160 height 9
click at [833, 19] on icon "ArrowRight" at bounding box center [832, 19] width 7 height 7
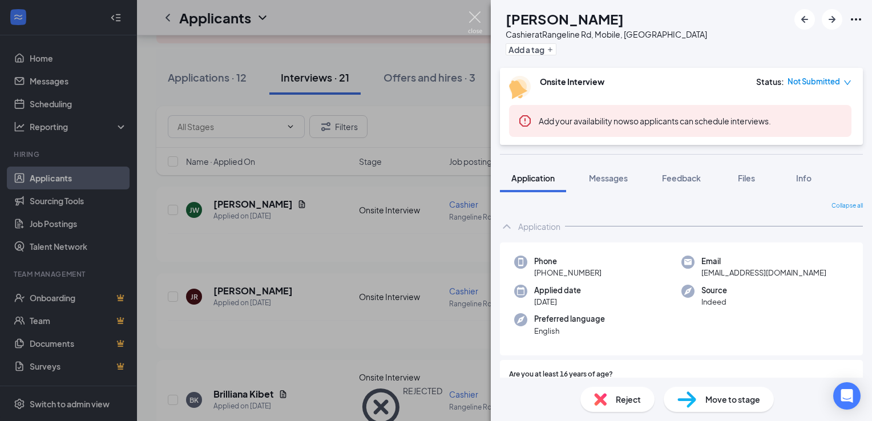
click at [481, 14] on img at bounding box center [475, 22] width 14 height 22
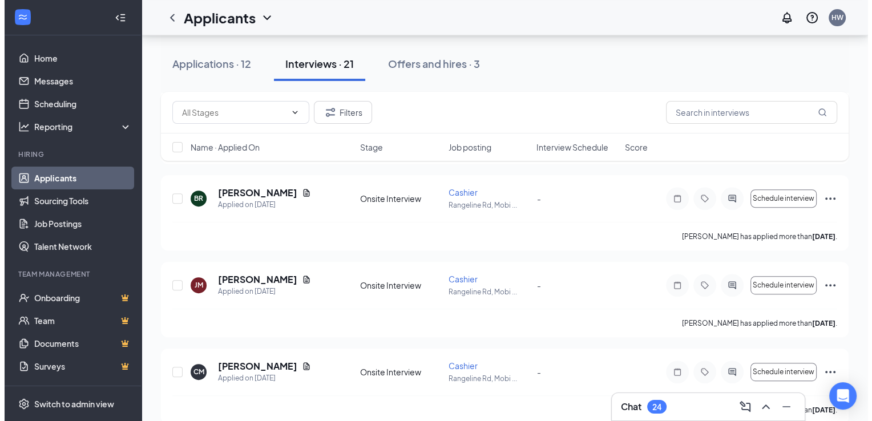
scroll to position [476, 0]
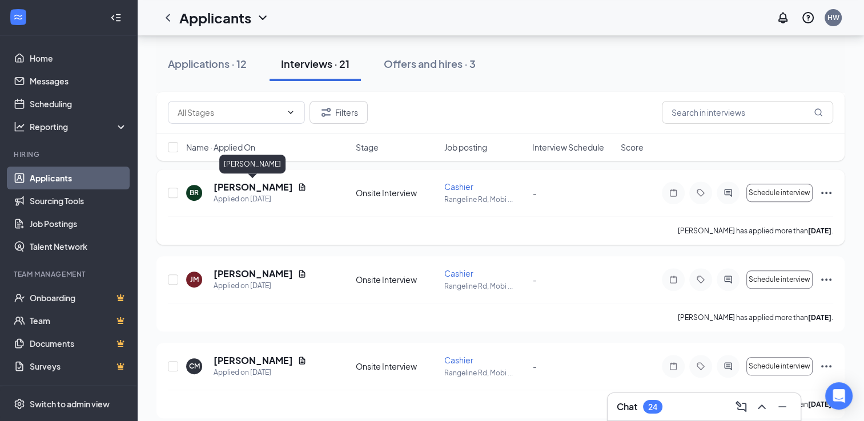
click at [262, 184] on h5 "Brooklyn Ramsey" at bounding box center [252, 187] width 79 height 13
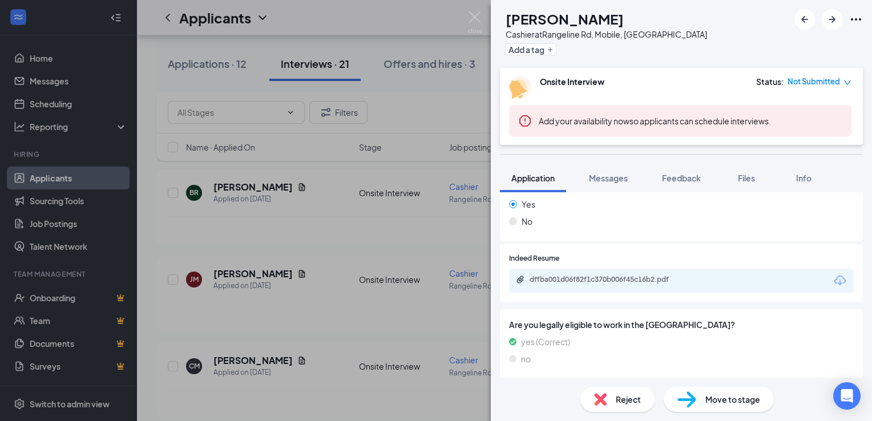
scroll to position [223, 0]
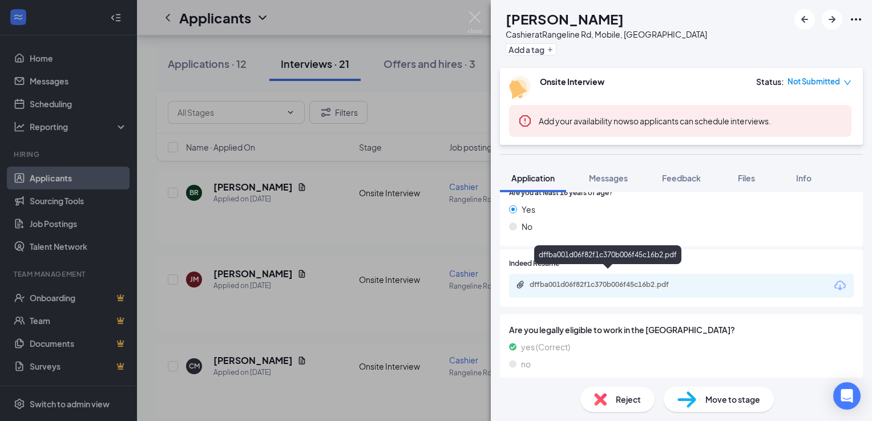
click at [638, 280] on div "dffba001d06f82f1c370b006f45c16b2.pdf" at bounding box center [610, 284] width 160 height 9
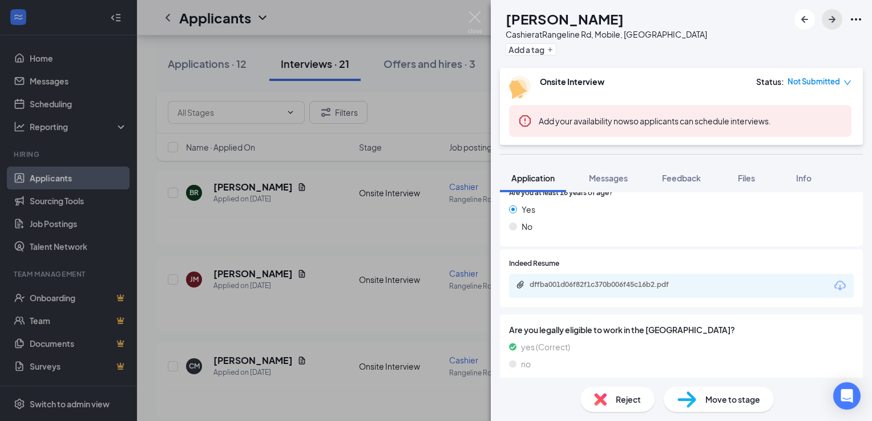
click at [831, 26] on icon "ArrowRight" at bounding box center [832, 20] width 14 height 14
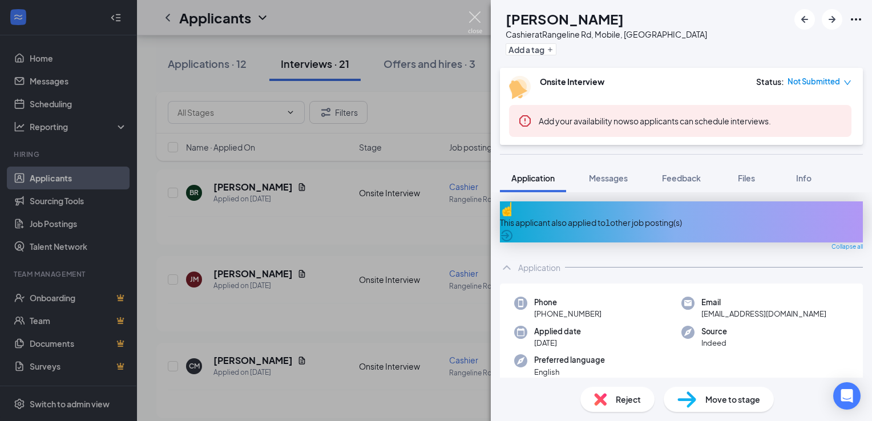
click at [469, 23] on img at bounding box center [475, 22] width 14 height 22
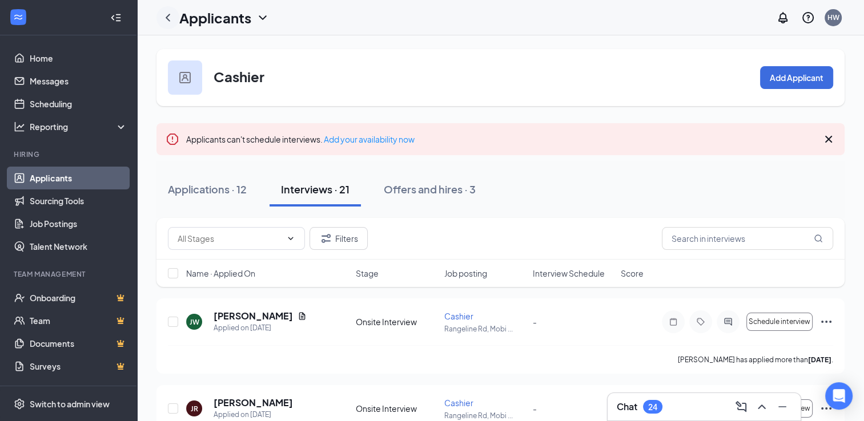
click at [169, 19] on icon "ChevronLeft" at bounding box center [168, 18] width 14 height 14
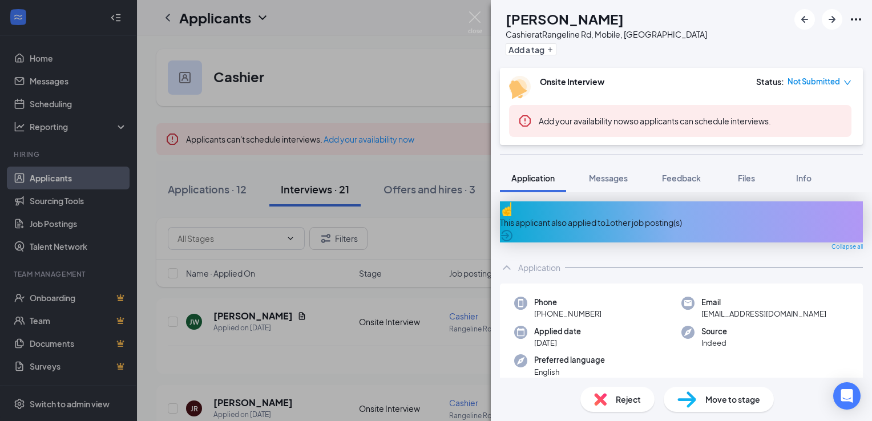
click at [479, 16] on img at bounding box center [475, 22] width 14 height 22
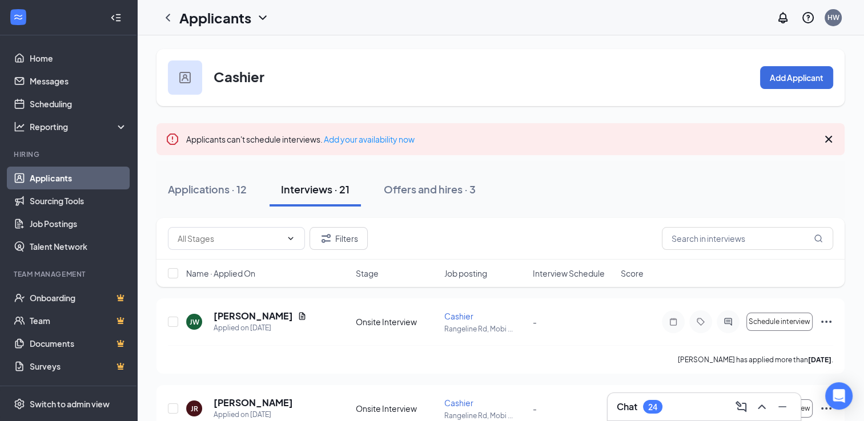
click at [263, 13] on icon "ChevronDown" at bounding box center [263, 18] width 14 height 14
click at [59, 182] on link "Applicants" at bounding box center [79, 178] width 98 height 23
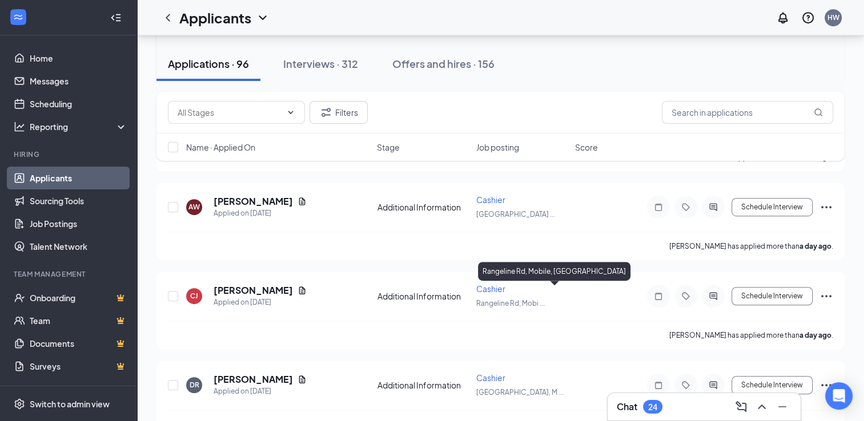
scroll to position [639, 0]
